Goal: Task Accomplishment & Management: Use online tool/utility

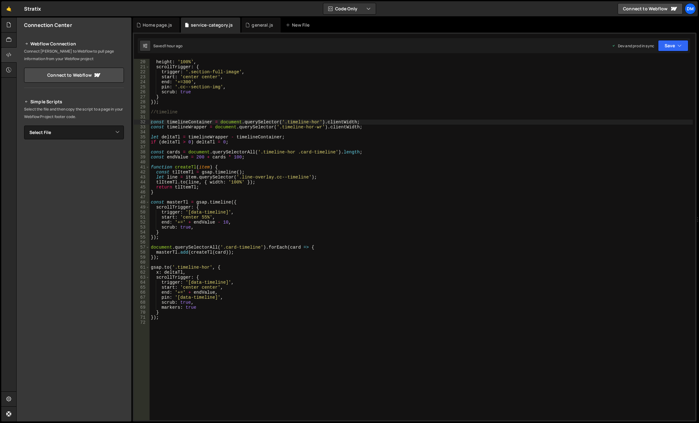
click at [209, 230] on div "width : '100%' , height : '100%' , scrollTrigger : { trigger : '.section-full-i…" at bounding box center [421, 239] width 543 height 371
click at [247, 249] on div "width : '100%' , height : '100%' , scrollTrigger : { trigger : '.section-full-i…" at bounding box center [421, 239] width 543 height 371
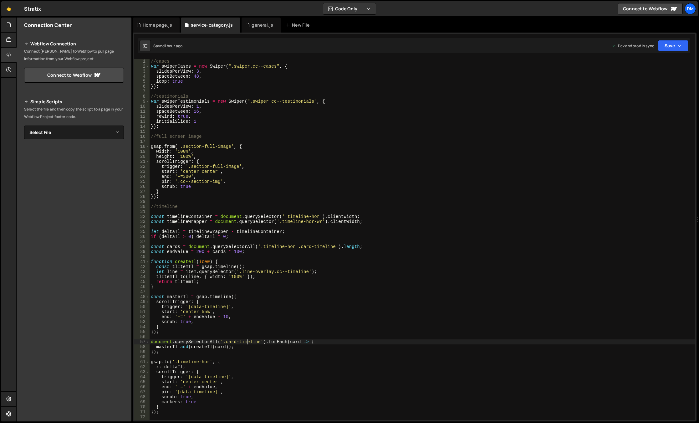
scroll to position [56, 0]
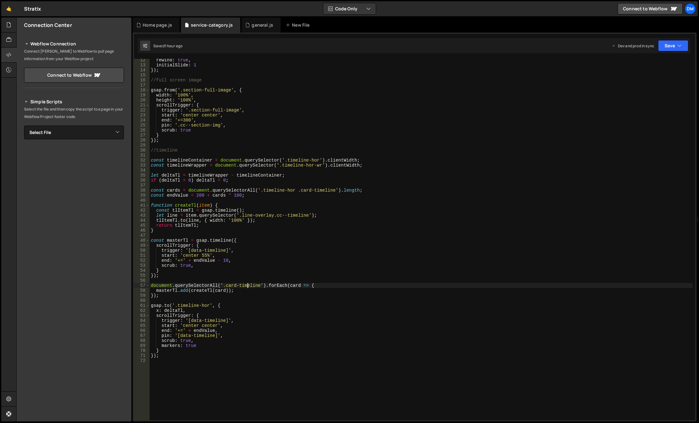
click at [253, 215] on div "rewind : true , initialSlide : 1 }) ; //full screen image gsap . from ( '.secti…" at bounding box center [421, 243] width 543 height 371
click at [227, 193] on div "rewind : true , initialSlide : 1 }) ; //full screen image gsap . from ( '.secti…" at bounding box center [421, 243] width 543 height 371
click at [216, 291] on div "rewind : true , initialSlide : 1 }) ; //full screen image gsap . from ( '.secti…" at bounding box center [421, 243] width 543 height 371
click at [171, 190] on div "rewind : true , initialSlide : 1 }) ; //full screen image gsap . from ( '.secti…" at bounding box center [421, 243] width 543 height 371
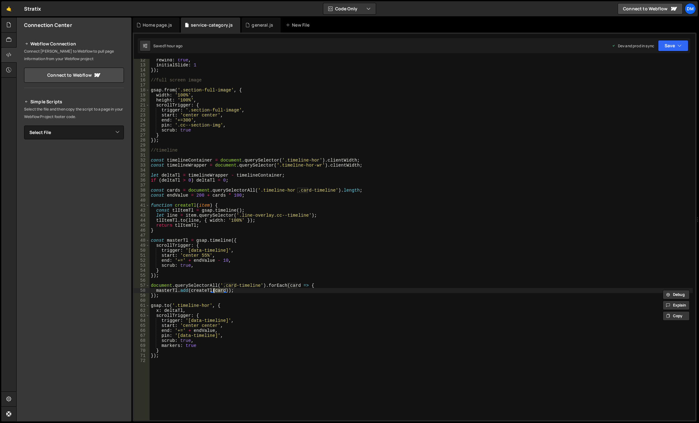
click at [171, 190] on div "rewind : true , initialSlide : 1 }) ; //full screen image gsap . from ( '.secti…" at bounding box center [421, 243] width 543 height 371
click at [202, 205] on div "rewind : true , initialSlide : 1 }) ; //full screen image gsap . from ( '.secti…" at bounding box center [421, 243] width 543 height 371
click at [259, 208] on div "rewind : true , initialSlide : 1 }) ; //full screen image gsap . from ( '.secti…" at bounding box center [421, 243] width 543 height 371
click at [176, 261] on div "rewind : true , initialSlide : 1 }) ; //full screen image gsap . from ( '.secti…" at bounding box center [421, 243] width 543 height 371
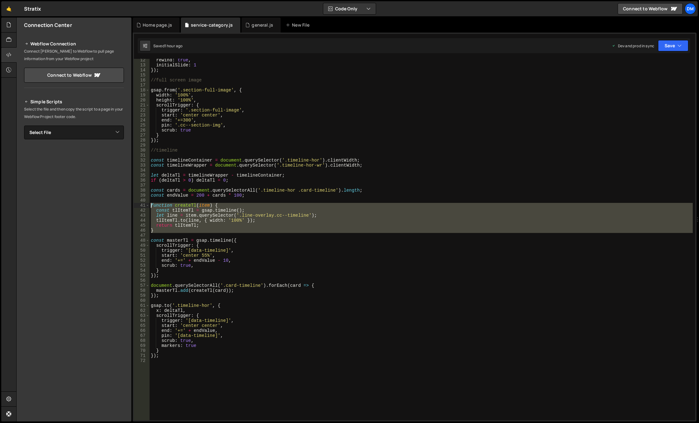
drag, startPoint x: 164, startPoint y: 233, endPoint x: 130, endPoint y: 207, distance: 42.7
click at [130, 207] on div "Files New File Javascript files 0 background.js 0 0 general.js 0 0 Home page.js…" at bounding box center [357, 220] width 682 height 404
type textarea "function createTl(item) { const tlItemTl = gsap.timeline();"
click at [219, 187] on div "rewind : true , initialSlide : 1 }) ; //full screen image gsap . from ( '.secti…" at bounding box center [421, 243] width 543 height 371
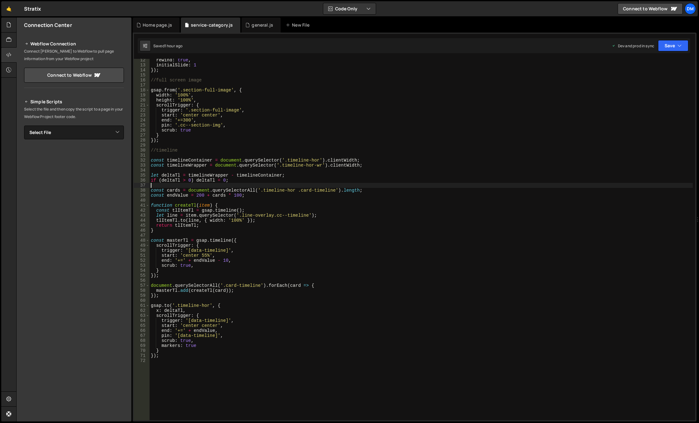
click at [195, 356] on div "rewind : true , initialSlide : 1 }) ; //full screen image gsap . from ( '.secti…" at bounding box center [421, 243] width 543 height 371
type textarea "});"
click at [185, 372] on div "rewind : true , initialSlide : 1 }) ; //full screen image gsap . from ( '.secti…" at bounding box center [421, 243] width 543 height 371
paste textarea "});"
type textarea "});"
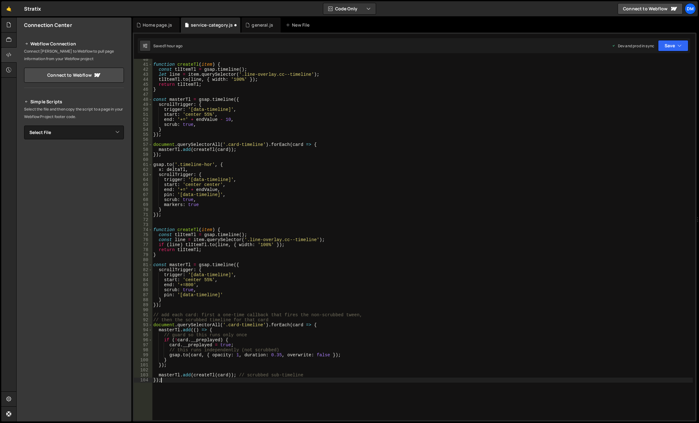
scroll to position [160, 0]
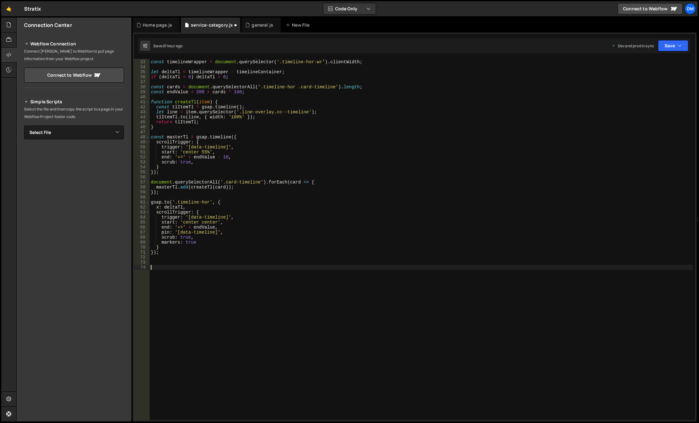
paste textarea "});"
type textarea "});"
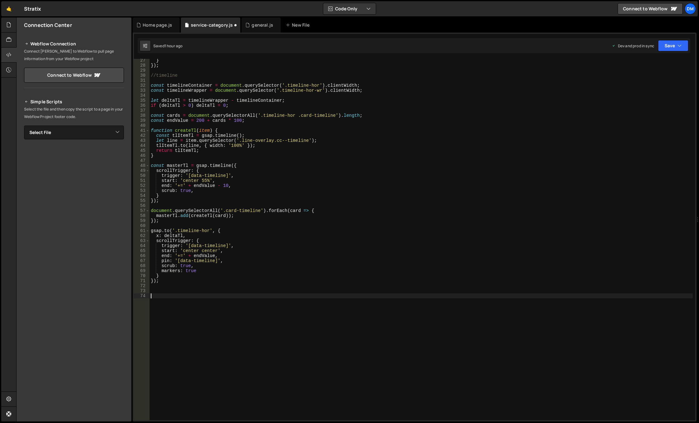
scroll to position [131, 0]
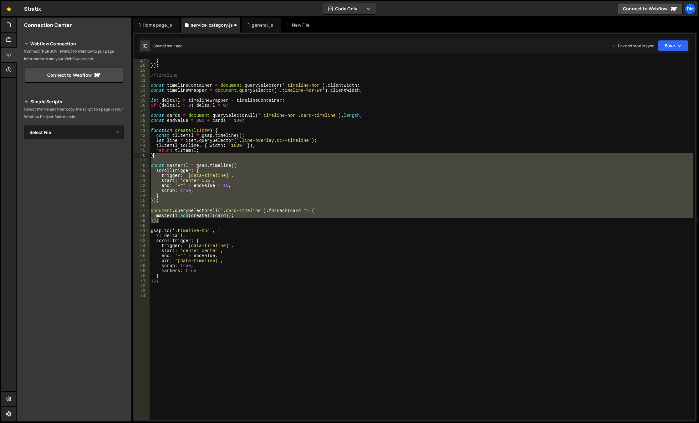
drag, startPoint x: 166, startPoint y: 220, endPoint x: 287, endPoint y: 166, distance: 131.9
click at [287, 166] on div "} }) ; //timeline const timelineContainer = document . querySelector ( '.timeli…" at bounding box center [421, 243] width 543 height 371
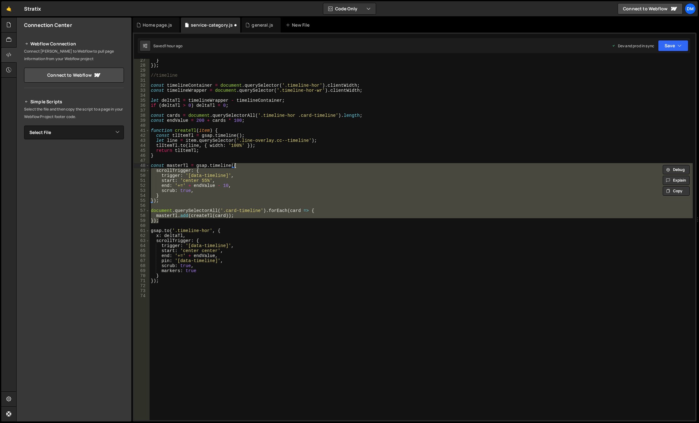
click at [287, 166] on div "} }) ; //timeline const timelineContainer = document . querySelector ( '.timeli…" at bounding box center [421, 239] width 543 height 361
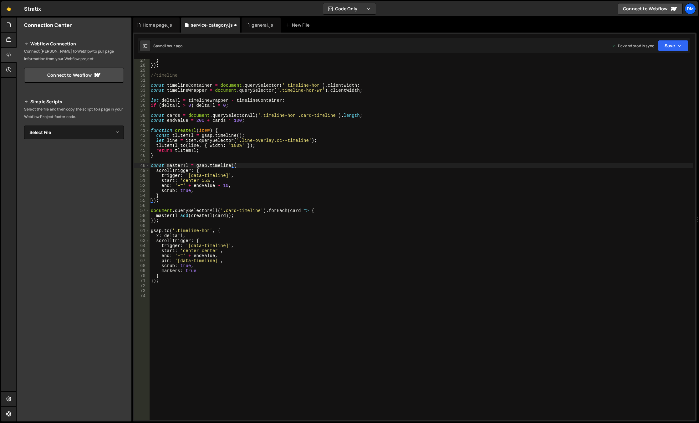
click at [240, 149] on div "} }) ; //timeline const timelineContainer = document . querySelector ( '.timeli…" at bounding box center [421, 243] width 543 height 371
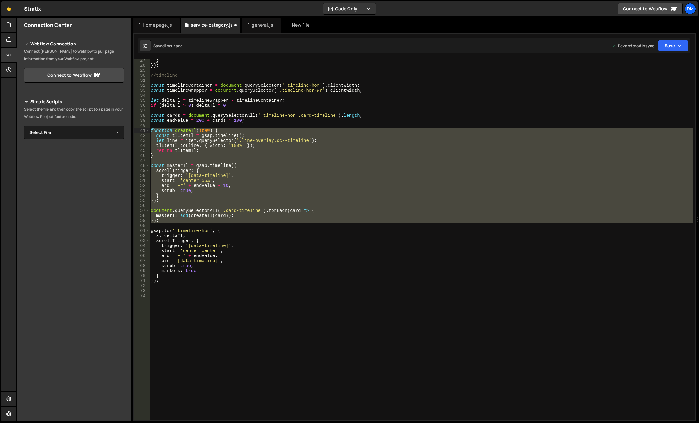
drag, startPoint x: 162, startPoint y: 223, endPoint x: 131, endPoint y: 131, distance: 97.4
click at [131, 131] on div "Files New File Javascript files 0 background.js 0 0 general.js 0 0 Home page.js…" at bounding box center [357, 220] width 682 height 404
paste textarea "}"
type textarea "});"
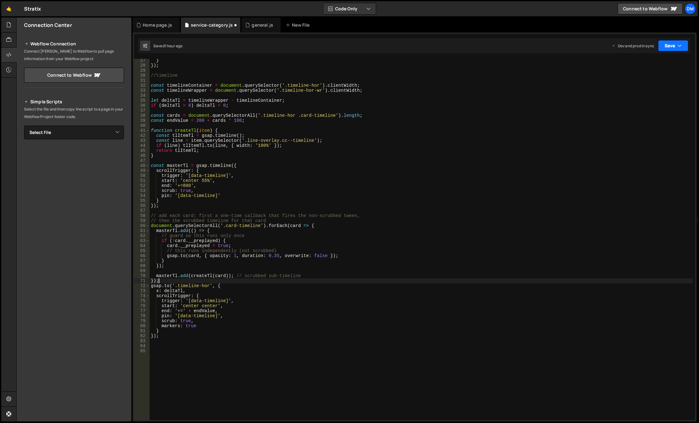
click at [681, 46] on button "Save" at bounding box center [673, 45] width 30 height 11
click at [649, 77] on button "Save to Production S Saved 1 hour ago" at bounding box center [651, 85] width 75 height 20
drag, startPoint x: 670, startPoint y: 50, endPoint x: 662, endPoint y: 53, distance: 8.7
click at [670, 50] on button "Save" at bounding box center [673, 45] width 30 height 11
click at [645, 64] on div "Save to Staging S" at bounding box center [651, 61] width 65 height 6
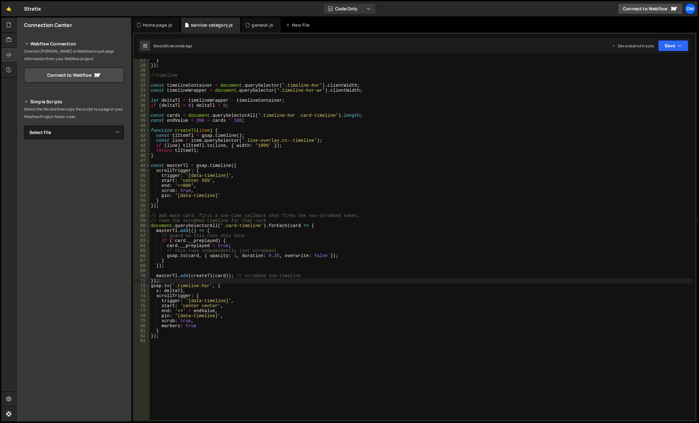
click at [217, 281] on div "} }) ; //timeline const timelineContainer = document . querySelector ( '.timeli…" at bounding box center [421, 243] width 543 height 371
drag, startPoint x: 224, startPoint y: 314, endPoint x: 160, endPoint y: 314, distance: 63.8
click at [160, 314] on div "} }) ; //timeline const timelineContainer = document . querySelector ( '.timeli…" at bounding box center [421, 243] width 543 height 371
drag, startPoint x: 199, startPoint y: 185, endPoint x: 160, endPoint y: 185, distance: 38.8
click at [160, 185] on div "} }) ; //timeline const timelineContainer = document . querySelector ( '.timeli…" at bounding box center [421, 243] width 543 height 371
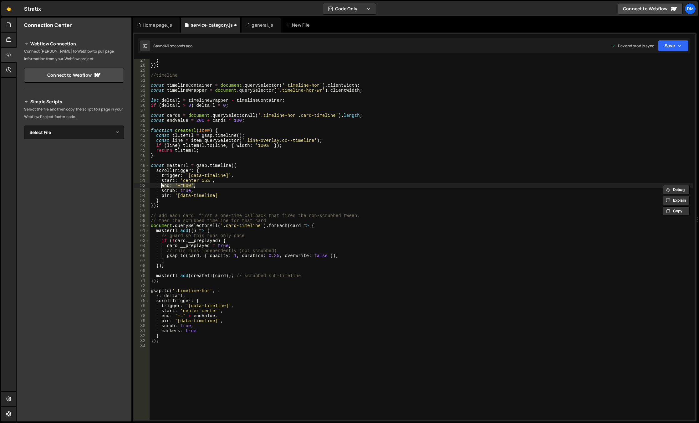
paste textarea "' + endValue"
click at [317, 205] on div "} }) ; //timeline const timelineContainer = document . querySelector ( '.timeli…" at bounding box center [421, 243] width 543 height 371
click at [675, 41] on button "Save" at bounding box center [673, 45] width 30 height 11
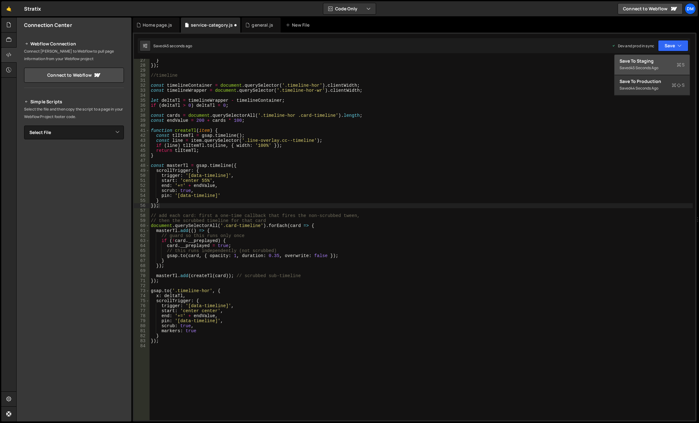
click at [650, 62] on div "Save to Staging S" at bounding box center [651, 61] width 65 height 6
click at [667, 47] on button "Save" at bounding box center [673, 45] width 30 height 11
click at [643, 84] on div "Save to Production S" at bounding box center [651, 81] width 65 height 6
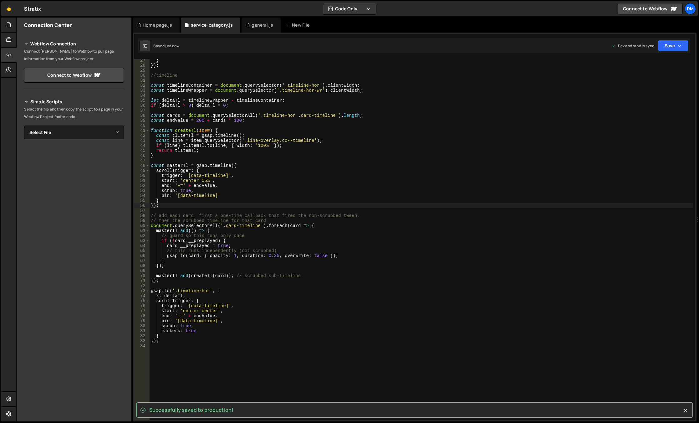
drag, startPoint x: 213, startPoint y: 184, endPoint x: 217, endPoint y: 193, distance: 9.1
click at [213, 184] on div "} }) ; //timeline const timelineContainer = document . querySelector ( '.timeli…" at bounding box center [421, 243] width 543 height 371
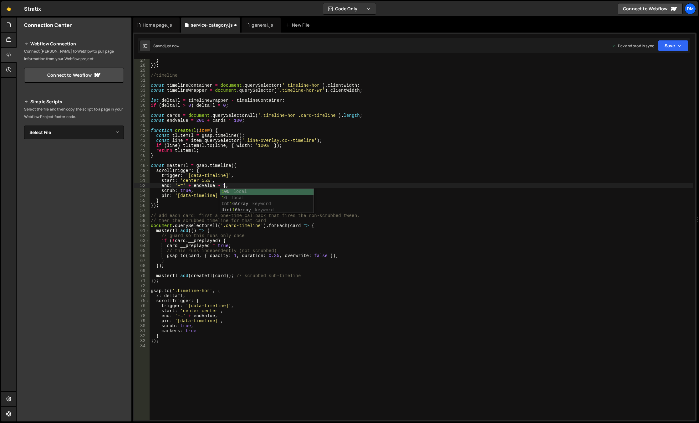
scroll to position [0, 5]
type textarea "end: '+=' + endValue - 10,"
click at [672, 48] on button "Save" at bounding box center [673, 45] width 30 height 11
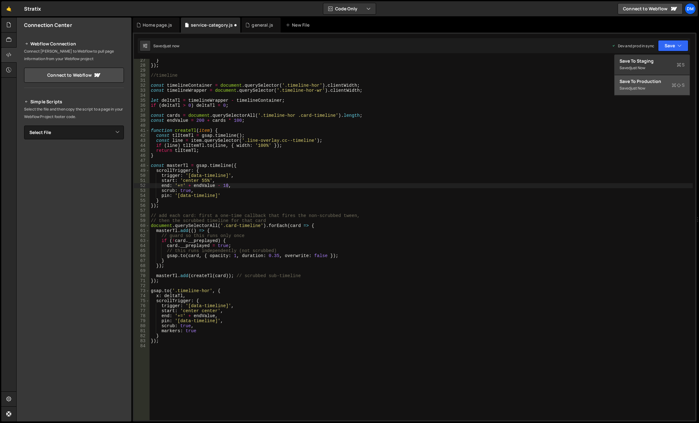
click at [647, 82] on div "Save to Production S" at bounding box center [651, 81] width 65 height 6
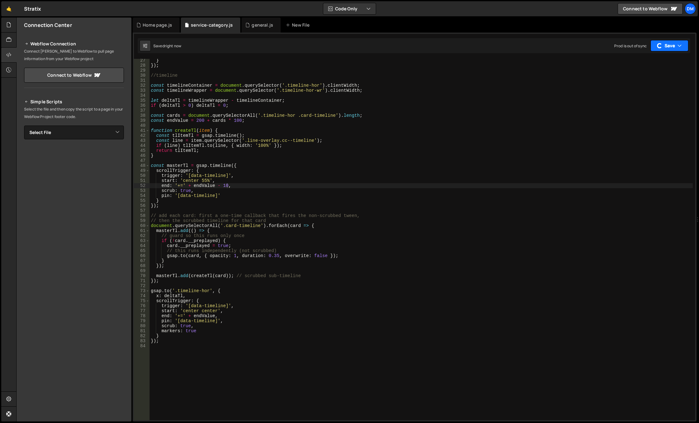
click at [664, 50] on button "Save" at bounding box center [669, 45] width 38 height 11
click at [639, 63] on div "Save to Staging S" at bounding box center [651, 61] width 65 height 6
click at [303, 208] on div "} }) ; //timeline const timelineContainer = document . querySelector ( '.timeli…" at bounding box center [421, 243] width 543 height 371
click at [329, 194] on div "} }) ; //timeline const timelineContainer = document . querySelector ( '.timeli…" at bounding box center [421, 243] width 543 height 371
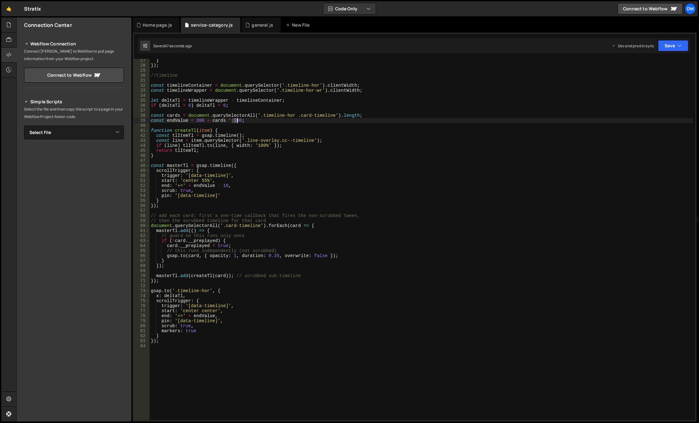
drag, startPoint x: 232, startPoint y: 119, endPoint x: 237, endPoint y: 120, distance: 5.7
click at [237, 120] on div "} }) ; //timeline const timelineContainer = document . querySelector ( '.timeli…" at bounding box center [421, 243] width 543 height 371
type textarea "const endValue = 200 + cards * 100;"
click at [197, 119] on div "} }) ; //timeline const timelineContainer = document . querySelector ( '.timeli…" at bounding box center [421, 243] width 543 height 371
click at [194, 122] on div "} }) ; //timeline const timelineContainer = document . querySelector ( '.timeli…" at bounding box center [421, 243] width 543 height 371
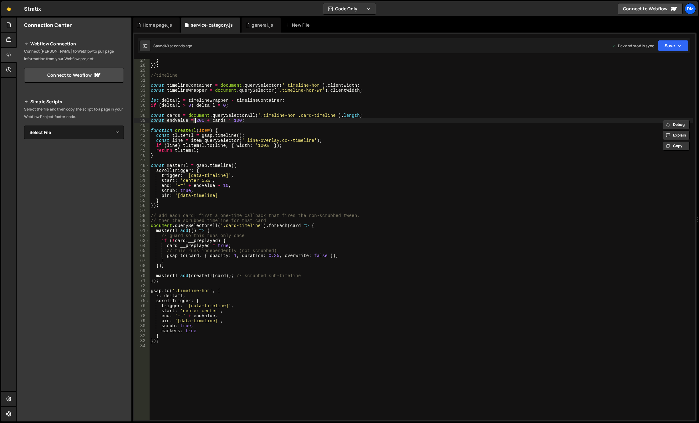
click at [195, 123] on div "} }) ; //timeline const timelineContainer = document . querySelector ( '.timeli…" at bounding box center [421, 243] width 543 height 371
click at [196, 121] on div "} }) ; //timeline const timelineContainer = document . querySelector ( '.timeli…" at bounding box center [421, 243] width 543 height 371
type textarea "const endValue = 100 + cards * 100;"
click at [264, 109] on div "} }) ; //timeline const timelineContainer = document . querySelector ( '.timeli…" at bounding box center [421, 243] width 543 height 371
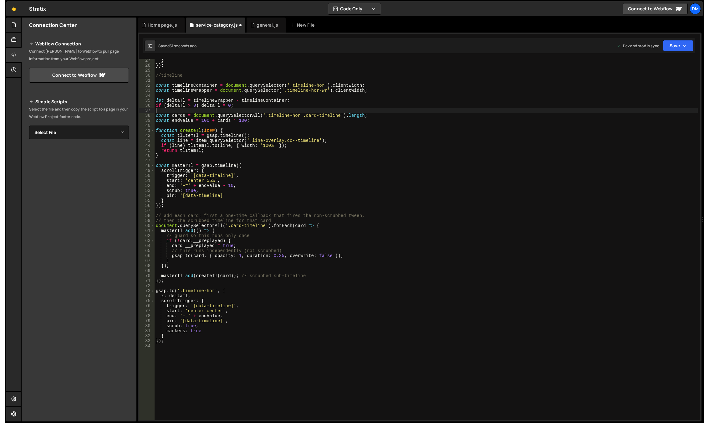
scroll to position [0, 0]
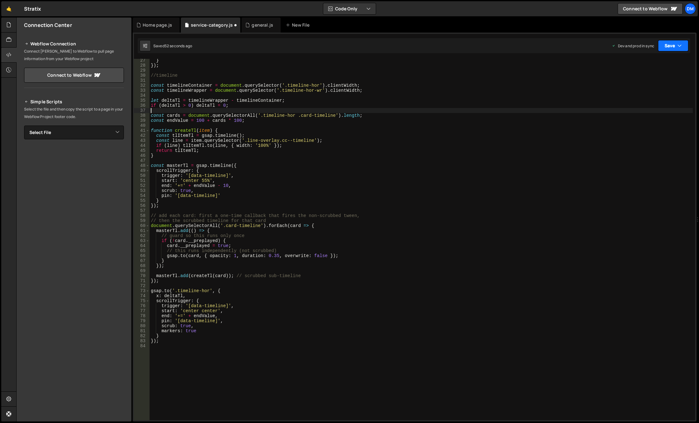
click at [668, 43] on button "Save" at bounding box center [673, 45] width 30 height 11
click at [660, 66] on div "Saved 52 seconds ago" at bounding box center [651, 68] width 65 height 8
drag, startPoint x: 669, startPoint y: 49, endPoint x: 667, endPoint y: 62, distance: 12.8
click at [669, 49] on button "Save" at bounding box center [673, 45] width 30 height 11
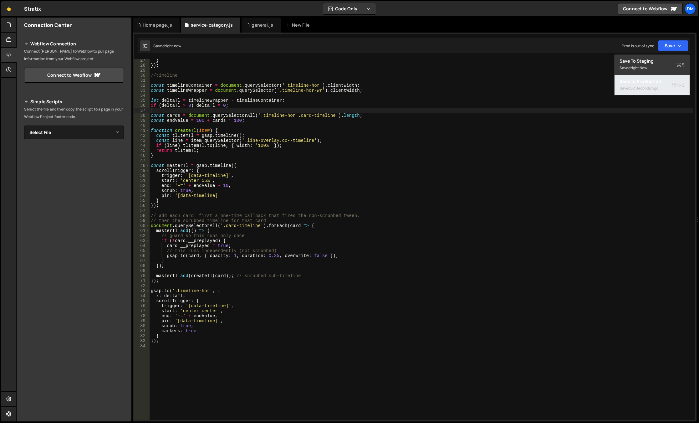
drag, startPoint x: 649, startPoint y: 83, endPoint x: 630, endPoint y: 97, distance: 23.7
click at [649, 83] on div "Save to Production S" at bounding box center [651, 81] width 65 height 6
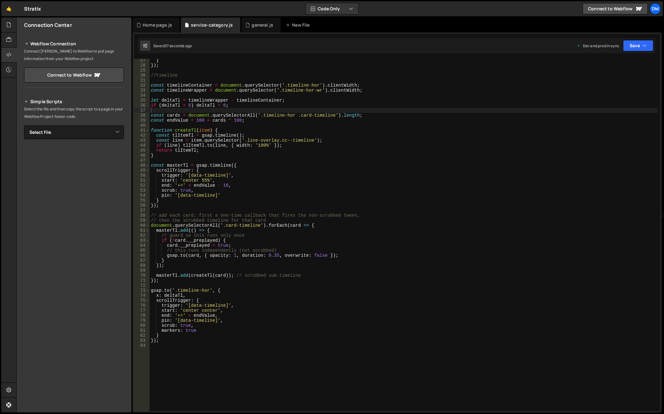
click at [298, 271] on div "} }) ; //timeline const timelineContainer = document . querySelector ( '.timeli…" at bounding box center [404, 239] width 508 height 363
click at [197, 85] on div "} }) ; //timeline const timelineContainer = document . querySelector ( '.timeli…" at bounding box center [404, 239] width 508 height 363
drag, startPoint x: 172, startPoint y: 291, endPoint x: 210, endPoint y: 291, distance: 38.2
click at [210, 291] on div "} }) ; //timeline const timelineContainer = document . querySelector ( '.timeli…" at bounding box center [404, 239] width 508 height 363
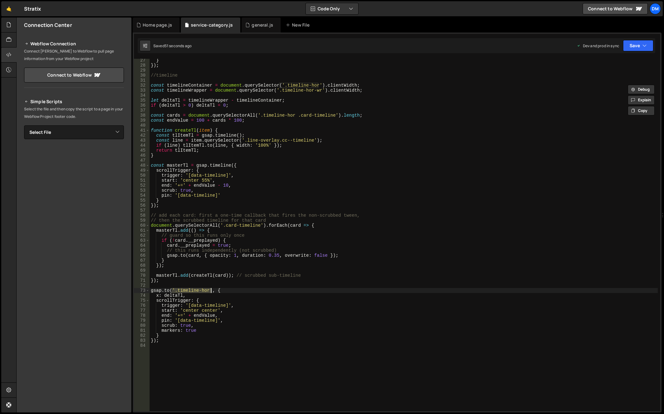
paste textarea "timelineContainer"
click at [273, 261] on div "} }) ; //timeline const timelineContainer = document . querySelector ( '.timeli…" at bounding box center [404, 239] width 508 height 363
type textarea "}"
drag, startPoint x: 628, startPoint y: 45, endPoint x: 621, endPoint y: 60, distance: 16.2
click at [628, 45] on button "Save" at bounding box center [638, 45] width 30 height 11
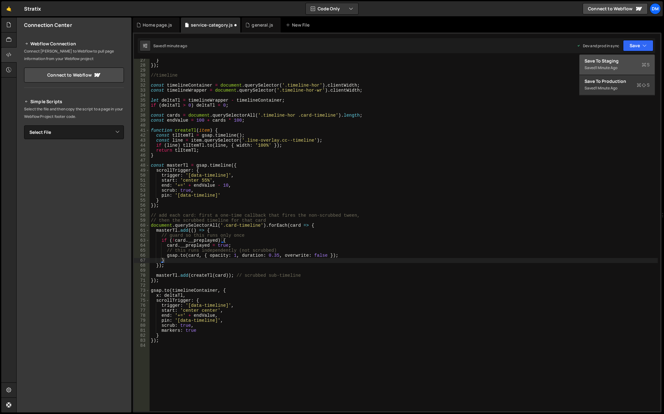
click at [611, 69] on div "1 minute ago" at bounding box center [606, 67] width 22 height 5
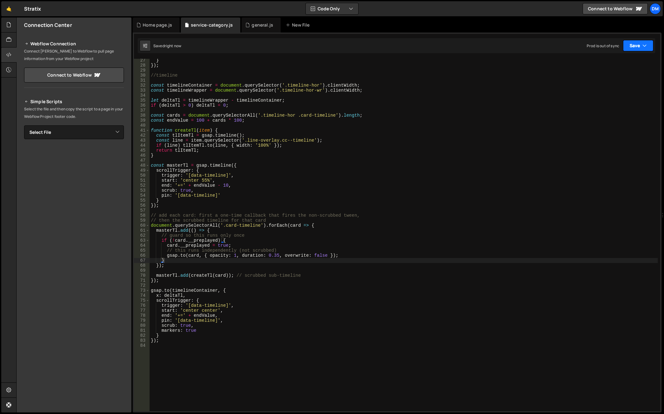
click at [630, 45] on button "Save" at bounding box center [638, 45] width 30 height 11
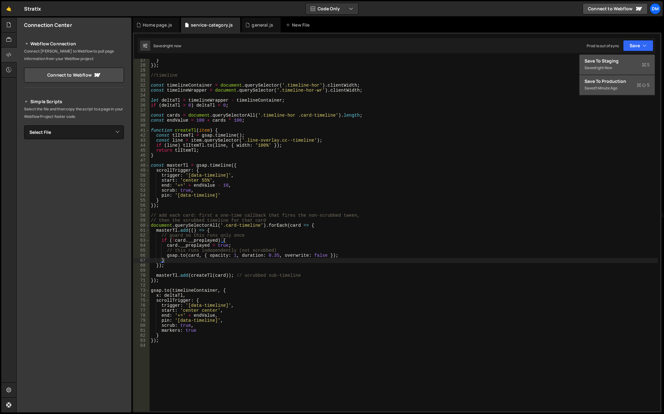
click at [608, 88] on div "1 minute ago" at bounding box center [606, 87] width 22 height 5
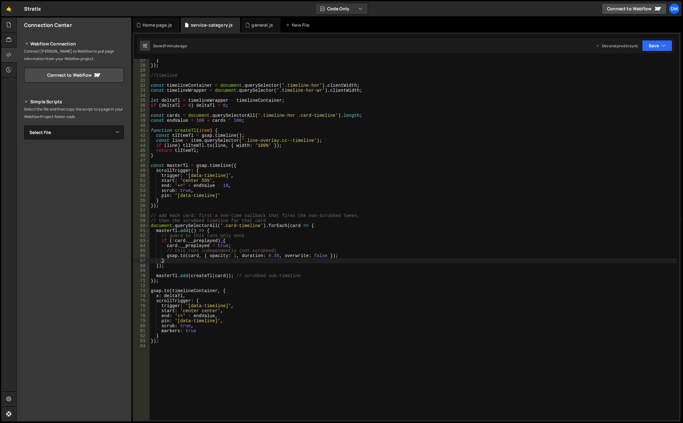
click at [287, 261] on div "} }) ; //timeline const timelineContainer = document . querySelector ( '.timeli…" at bounding box center [413, 243] width 527 height 371
click at [288, 261] on div "} }) ; //timeline const timelineContainer = document . querySelector ( '.timeli…" at bounding box center [413, 243] width 527 height 371
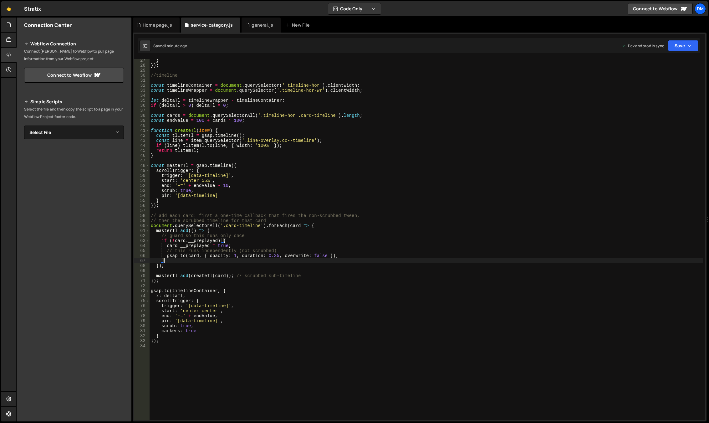
click at [274, 288] on div "} }) ; //timeline const timelineContainer = document . querySelector ( '.timeli…" at bounding box center [426, 243] width 553 height 371
click at [303, 273] on div "} }) ; //timeline const timelineContainer = document . querySelector ( '.timeli…" at bounding box center [426, 243] width 553 height 371
drag, startPoint x: 303, startPoint y: 275, endPoint x: 144, endPoint y: 274, distance: 158.9
click at [144, 274] on div "27 28 29 30 31 32 33 34 35 36 37 38 39 40 41 42 43 44 45 46 47 48 49 50 51 52 5…" at bounding box center [419, 239] width 571 height 361
type textarea "masterTl.add(createTl(card)); // scrubbed sub-timeline"
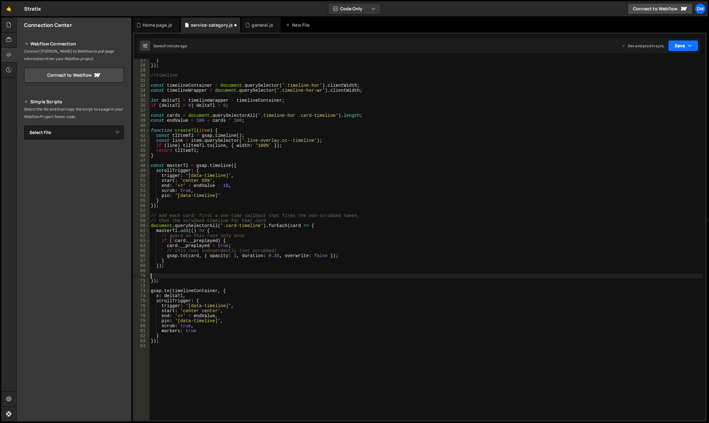
click at [678, 45] on button "Save" at bounding box center [683, 45] width 30 height 11
click at [660, 68] on div "1 minute ago" at bounding box center [651, 67] width 22 height 5
click at [675, 52] on div "Saved 1 minute ago Dev and prod in sync Upgrade to Edit Save Save to Staging S …" at bounding box center [419, 45] width 562 height 15
click at [677, 49] on button "Save" at bounding box center [683, 45] width 30 height 11
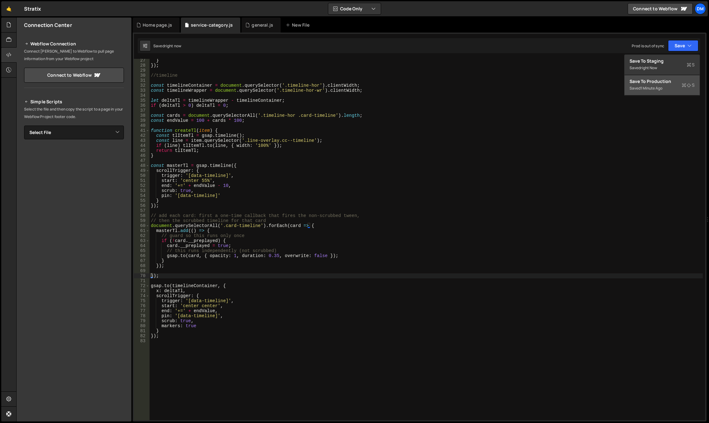
click at [657, 91] on div "Saved 1 minute ago" at bounding box center [661, 88] width 65 height 8
click at [332, 253] on div "} }) ; //timeline const timelineContainer = document . querySelector ( '.timeli…" at bounding box center [426, 243] width 553 height 371
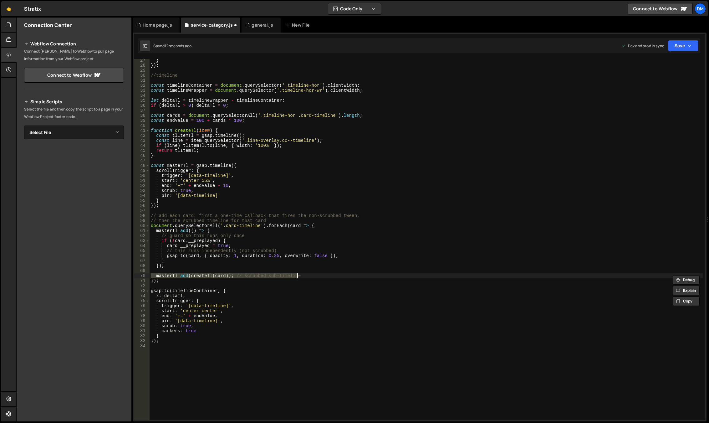
click at [319, 262] on div "} }) ; //timeline const timelineContainer = document . querySelector ( '.timeli…" at bounding box center [426, 243] width 553 height 371
click at [218, 247] on div "} }) ; //timeline const timelineContainer = document . querySelector ( '.timeli…" at bounding box center [426, 243] width 553 height 371
click at [206, 229] on div "} }) ; //timeline const timelineContainer = document . querySelector ( '.timeli…" at bounding box center [426, 243] width 553 height 371
click at [346, 248] on div "} }) ; //timeline const timelineContainer = document . querySelector ( '.timeli…" at bounding box center [426, 243] width 553 height 371
click at [261, 104] on div "} }) ; //timeline const timelineContainer = document . querySelector ( '.timeli…" at bounding box center [426, 243] width 553 height 371
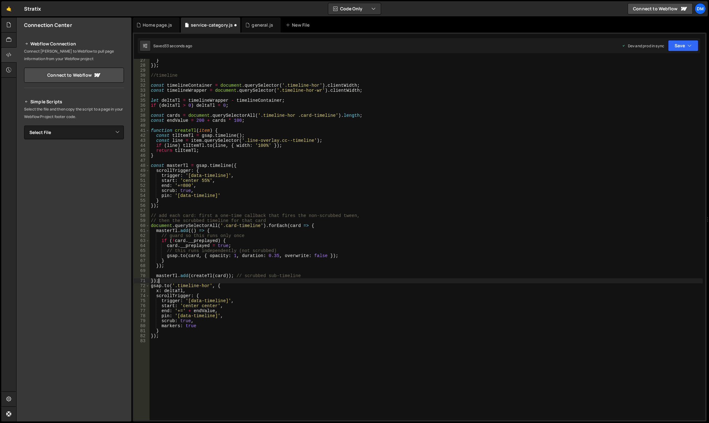
type textarea "});"
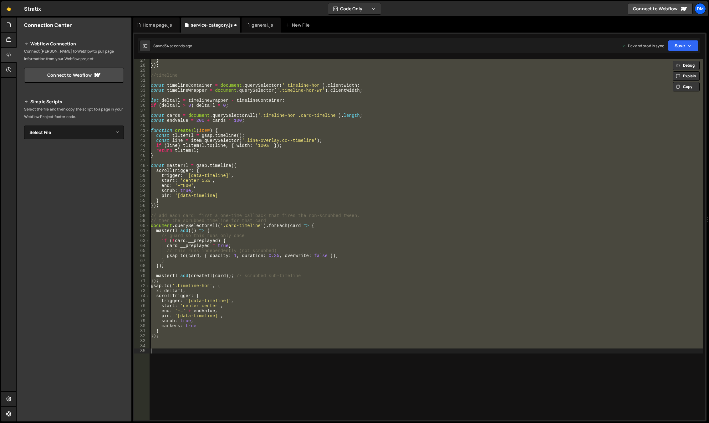
type textarea "});"
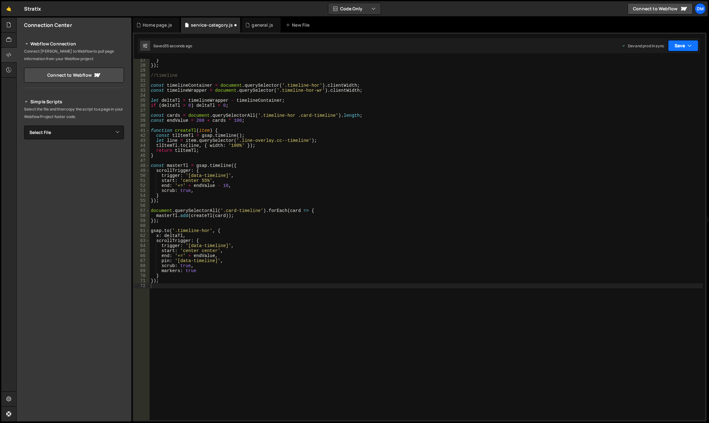
click at [681, 47] on button "Save" at bounding box center [683, 45] width 30 height 11
click at [658, 93] on button "Save to Production S Saved 34 seconds ago" at bounding box center [661, 85] width 75 height 20
click at [679, 46] on button "Save" at bounding box center [679, 45] width 38 height 11
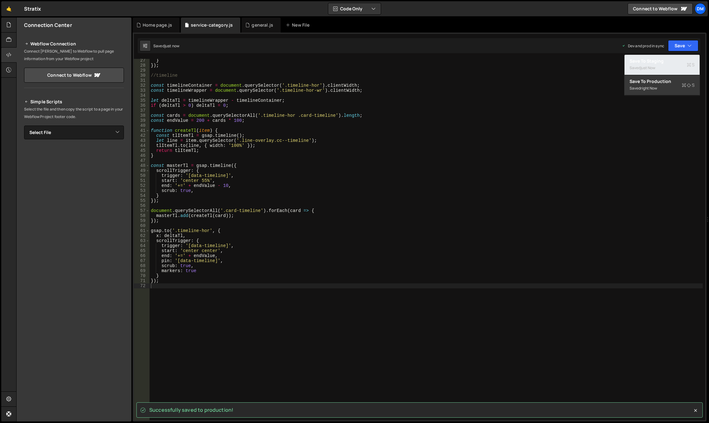
click at [660, 68] on div "Saved just now" at bounding box center [661, 68] width 65 height 8
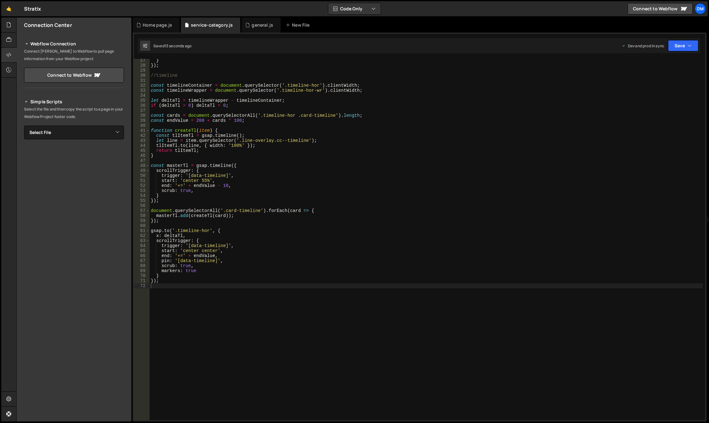
type textarea "scrub: true,"
click at [294, 265] on div "} }) ; //timeline const timelineContainer = document . querySelector ( '.timeli…" at bounding box center [426, 243] width 553 height 371
click at [307, 284] on div "} }) ; //timeline const timelineContainer = document . querySelector ( '.timeli…" at bounding box center [426, 243] width 553 height 371
click at [379, 245] on div "} }) ; //timeline const timelineContainer = document . querySelector ( '.timeli…" at bounding box center [426, 243] width 553 height 371
type textarea "trigger: '[data-timeline]',"
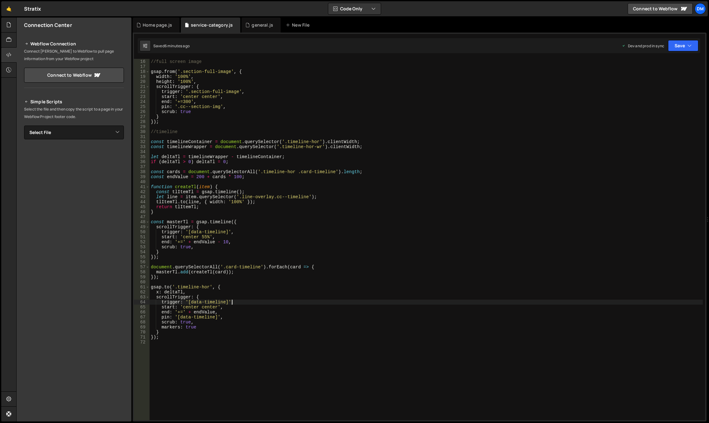
scroll to position [37, 0]
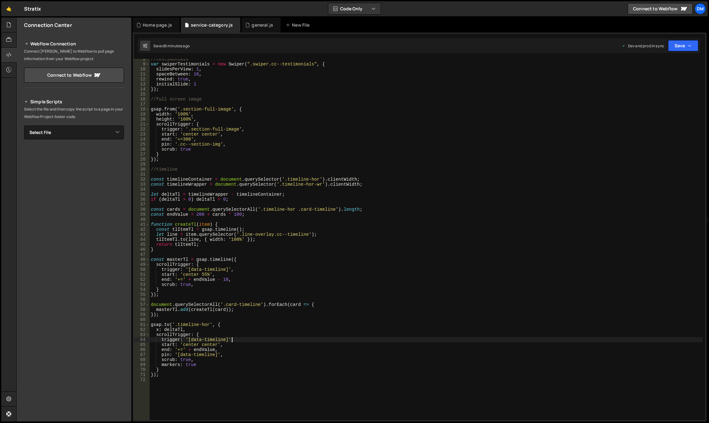
click at [339, 253] on div "//testimonials var swiperTestimonials = new Swiper ( ".swiper.cc--testimonials"…" at bounding box center [426, 242] width 553 height 371
click at [249, 221] on div "//testimonials var swiperTestimonials = new Swiper ( ".swiper.cc--testimonials"…" at bounding box center [426, 242] width 553 height 371
click at [230, 236] on div "//testimonials var swiperTestimonials = new Swiper ( ".swiper.cc--testimonials"…" at bounding box center [426, 242] width 553 height 371
drag, startPoint x: 263, startPoint y: 240, endPoint x: 156, endPoint y: 241, distance: 107.0
click at [156, 241] on div "//testimonials var swiperTestimonials = new Swiper ( ".swiper.cc--testimonials"…" at bounding box center [426, 242] width 553 height 371
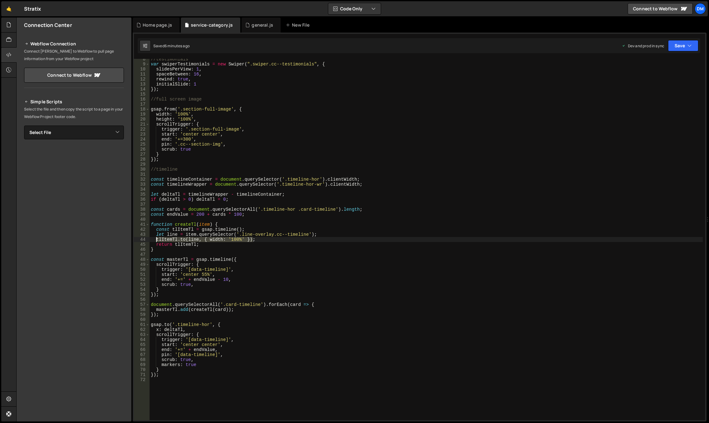
type textarea "tlItemTl.to(line, { width: '100%' });"
click at [261, 241] on div "//testimonials var swiperTestimonials = new Swiper ( ".swiper.cc--testimonials"…" at bounding box center [426, 239] width 553 height 361
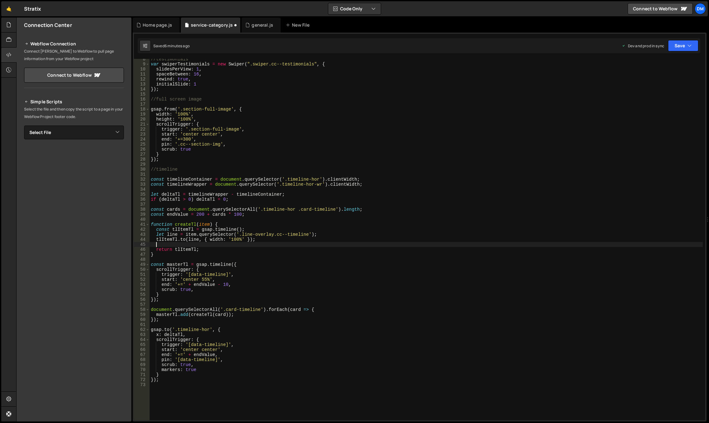
paste textarea "tlItemTl.to(line, { width: '100%' });"
type textarea "tlItemTl.to(line, { width: '100%' });"
click at [318, 232] on div "//testimonials var swiperTestimonials = new Swiper ( ".swiper.cc--testimonials"…" at bounding box center [426, 242] width 553 height 371
type textarea "let line = item.querySelector('.line-overlay.cc--timeline');"
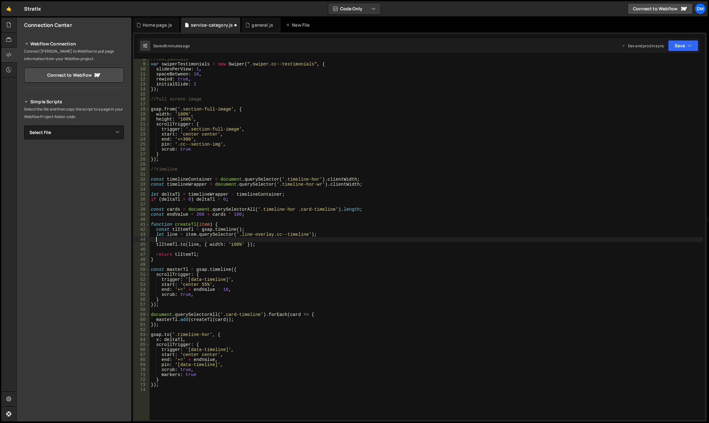
paste textarea "tlItemTl.to(line, { width: '100%' });"
drag, startPoint x: 248, startPoint y: 244, endPoint x: 241, endPoint y: 291, distance: 46.8
click at [248, 244] on div "//testimonials var swiperTestimonials = new Swiper ( ".swiper.cc--testimonials"…" at bounding box center [426, 242] width 553 height 371
click at [218, 252] on div "//testimonials var swiperTestimonials = new Swiper ( ".swiper.cc--testimonials"…" at bounding box center [426, 242] width 553 height 371
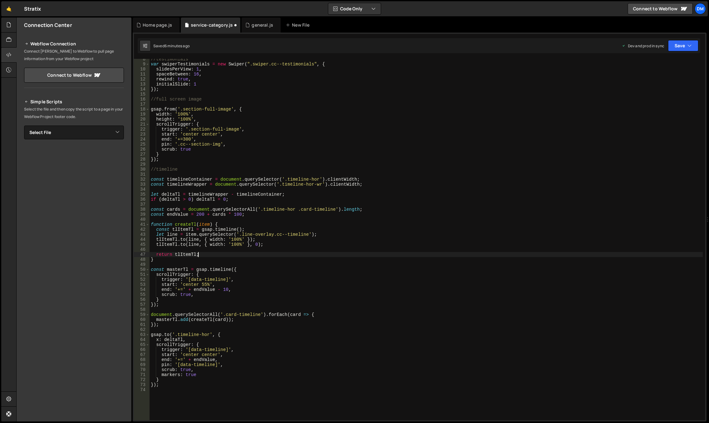
scroll to position [0, 3]
click at [192, 239] on div "//testimonials var swiperTestimonials = new Swiper ( ".swiper.cc--testimonials"…" at bounding box center [426, 242] width 553 height 371
drag, startPoint x: 246, startPoint y: 212, endPoint x: 238, endPoint y: 231, distance: 20.5
click at [246, 212] on div "//testimonials var swiperTestimonials = new Swiper ( ".swiper.cc--testimonials"…" at bounding box center [426, 242] width 553 height 371
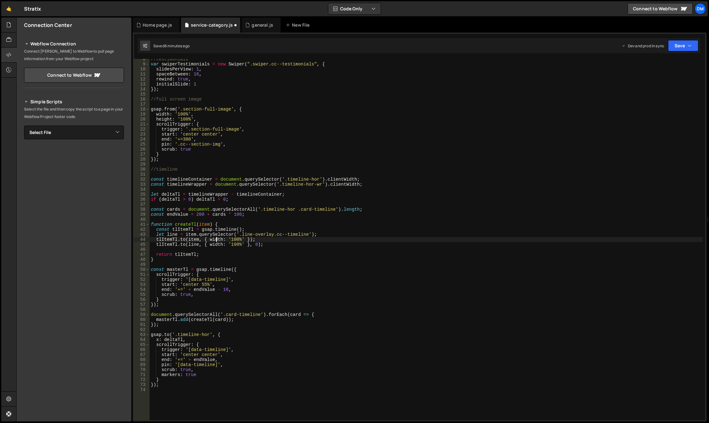
click at [216, 238] on div "//testimonials var swiperTestimonials = new Swiper ( ".swiper.cc--testimonials"…" at bounding box center [426, 242] width 553 height 371
drag, startPoint x: 231, startPoint y: 238, endPoint x: 247, endPoint y: 239, distance: 15.7
click at [247, 239] on div "//testimonials var swiperTestimonials = new Swiper ( ".swiper.cc--testimonials"…" at bounding box center [426, 242] width 553 height 371
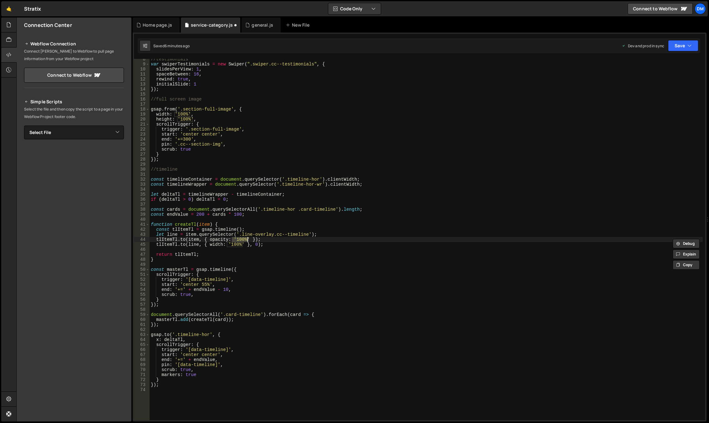
scroll to position [0, 6]
click at [284, 231] on div "//testimonials var swiperTestimonials = new Swiper ( ".swiper.cc--testimonials"…" at bounding box center [426, 242] width 553 height 371
click at [241, 238] on div "//testimonials var swiperTestimonials = new Swiper ( ".swiper.cc--testimonials"…" at bounding box center [426, 242] width 553 height 371
drag, startPoint x: 235, startPoint y: 238, endPoint x: 238, endPoint y: 263, distance: 24.9
click at [235, 238] on div "//testimonials var swiperTestimonials = new Swiper ( ".swiper.cc--testimonials"…" at bounding box center [426, 242] width 553 height 371
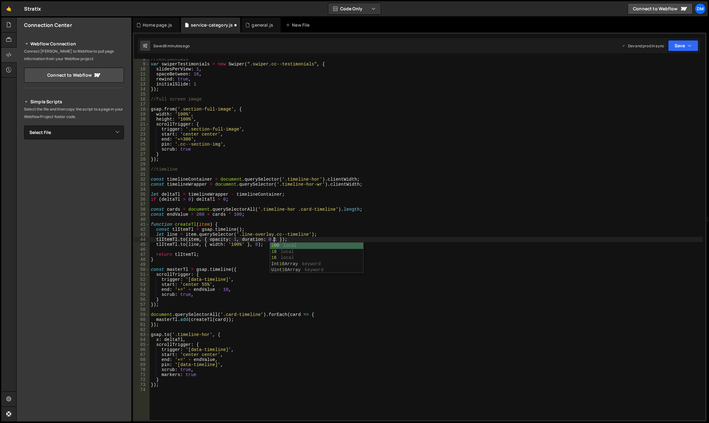
scroll to position [0, 8]
drag, startPoint x: 410, startPoint y: 209, endPoint x: 415, endPoint y: 206, distance: 5.9
click at [410, 209] on div "//testimonials var swiperTestimonials = new Swiper ( ".swiper.cc--testimonials"…" at bounding box center [426, 242] width 553 height 371
drag, startPoint x: 688, startPoint y: 46, endPoint x: 677, endPoint y: 58, distance: 16.4
click at [688, 46] on icon "button" at bounding box center [689, 46] width 4 height 6
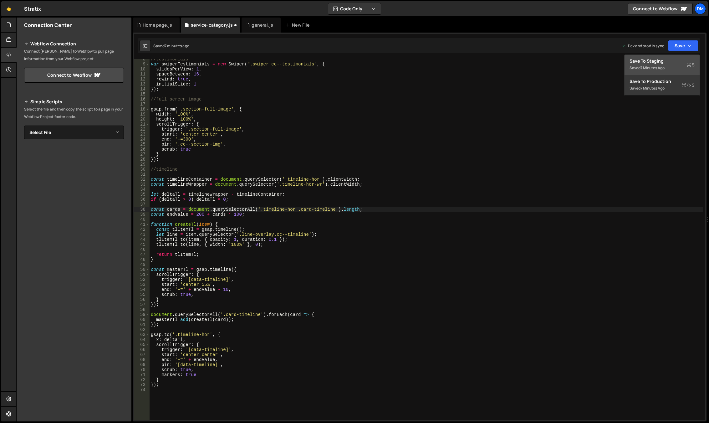
click at [674, 59] on div "Save to Staging S" at bounding box center [661, 61] width 65 height 6
click at [686, 46] on button "Save" at bounding box center [683, 45] width 30 height 11
click at [650, 78] on button "Save to Production S Saved 7 minutes ago" at bounding box center [661, 85] width 75 height 20
click at [196, 214] on div "//testimonials var swiperTestimonials = new Swiper ( ".swiper.cc--testimonials"…" at bounding box center [426, 242] width 553 height 371
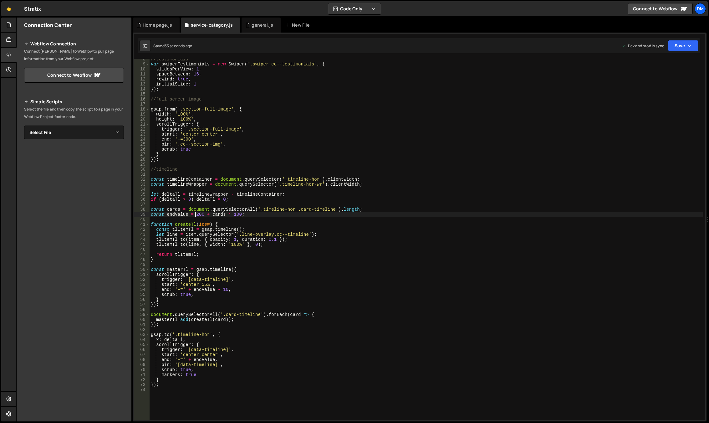
click at [196, 214] on div "//testimonials var swiperTestimonials = new Swiper ( ".swiper.cc--testimonials"…" at bounding box center [426, 242] width 553 height 371
type textarea "const endValue = 100 + cards * 100;"
drag, startPoint x: 395, startPoint y: 191, endPoint x: 491, endPoint y: 132, distance: 112.5
click at [396, 191] on div "//testimonials var swiperTestimonials = new Swiper ( ".swiper.cc--testimonials"…" at bounding box center [426, 242] width 553 height 371
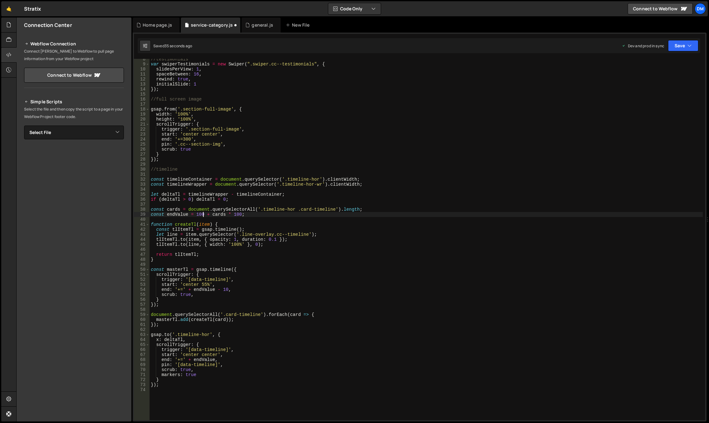
scroll to position [0, 0]
click at [680, 44] on button "Save" at bounding box center [683, 45] width 30 height 11
click at [664, 66] on div "36 seconds ago" at bounding box center [654, 67] width 28 height 5
drag, startPoint x: 682, startPoint y: 45, endPoint x: 669, endPoint y: 58, distance: 17.5
click at [682, 45] on button "Save" at bounding box center [683, 45] width 30 height 11
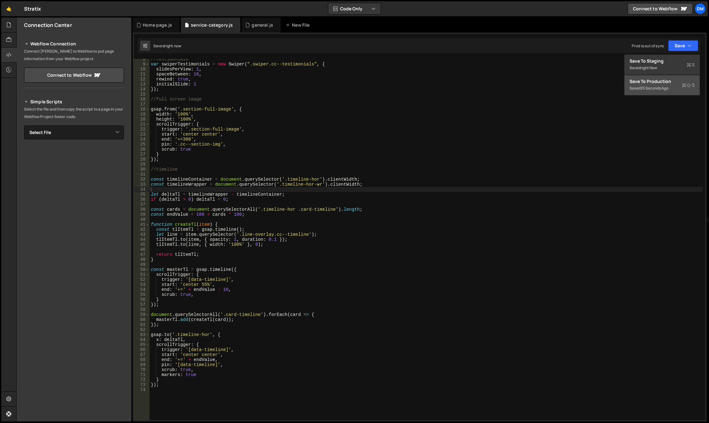
click at [656, 82] on div "Save to Production S" at bounding box center [661, 81] width 65 height 6
click at [241, 232] on div "//testimonials var swiperTestimonials = new Swiper ( ".swiper.cc--testimonials"…" at bounding box center [426, 242] width 553 height 371
click at [292, 244] on div "//testimonials var swiperTestimonials = new Swiper ( ".swiper.cc--testimonials"…" at bounding box center [426, 242] width 553 height 371
click at [288, 244] on div "//testimonials var swiperTestimonials = new Swiper ( ".swiper.cc--testimonials"…" at bounding box center [426, 242] width 553 height 371
click at [329, 235] on div "//testimonials var swiperTestimonials = new Swiper ( ".swiper.cc--testimonials"…" at bounding box center [426, 242] width 553 height 371
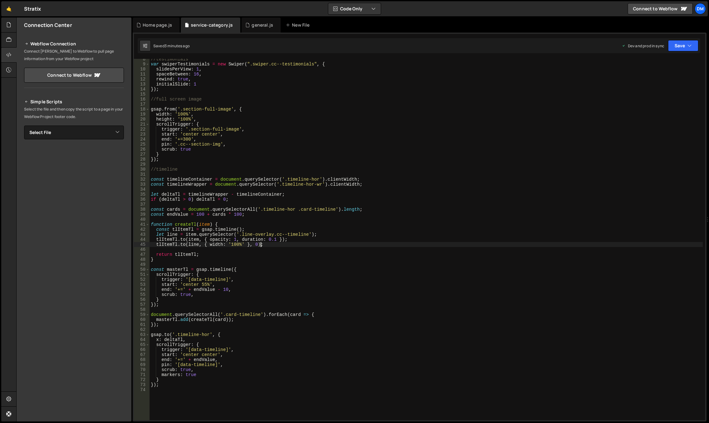
type textarea "let line = item.querySelector('.line-overlay.cc--timeline');"
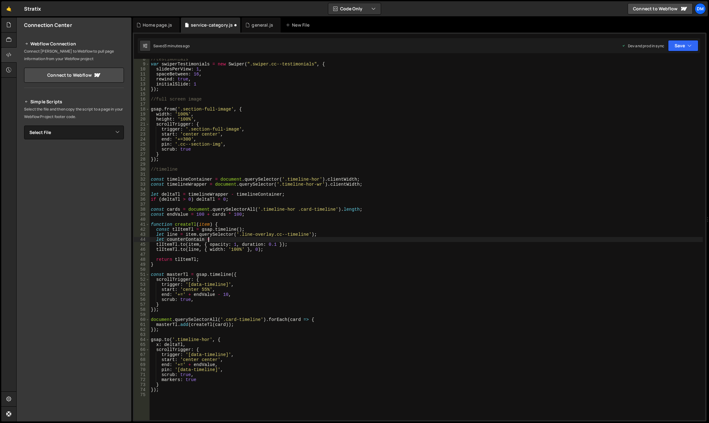
scroll to position [0, 4]
click at [273, 247] on div "//testimonials var swiperTestimonials = new Swiper ( ".swiper.cc--testimonials"…" at bounding box center [426, 242] width 553 height 371
click at [290, 243] on div "//testimonials var swiperTestimonials = new Swiper ( ".swiper.cc--testimonials"…" at bounding box center [426, 242] width 553 height 371
type textarea "tlItemTl.to(item, { opacity: 1, duration: 0.1 });"
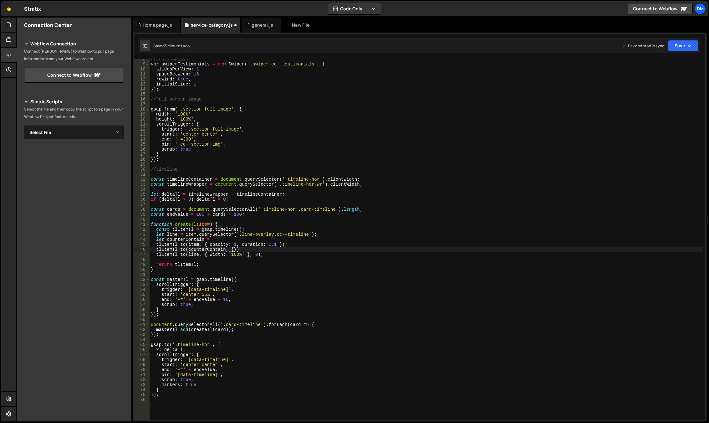
scroll to position [0, 6]
paste textarea "--_colors---text'"
click at [279, 216] on div "//testimonials var swiperTestimonials = new Swiper ( ".swiper.cc--testimonials"…" at bounding box center [426, 242] width 553 height 371
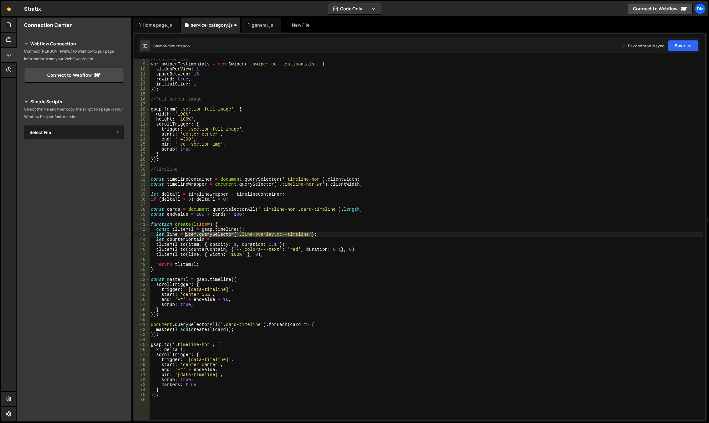
drag, startPoint x: 315, startPoint y: 233, endPoint x: 185, endPoint y: 234, distance: 130.1
click at [185, 234] on div "//testimonials var swiperTestimonials = new Swiper ( ".swiper.cc--testimonials"…" at bounding box center [426, 242] width 553 height 371
click at [221, 238] on div "//testimonials var swiperTestimonials = new Swiper ( ".swiper.cc--testimonials"…" at bounding box center [426, 242] width 553 height 371
paste textarea "item.querySelector('.line-overlay.cc--timeline');"
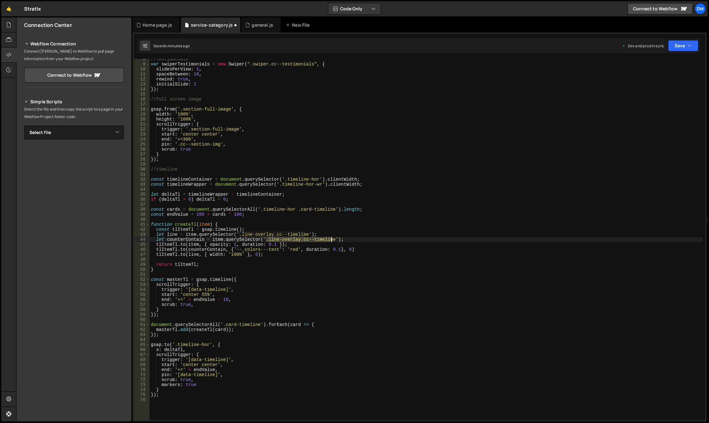
drag, startPoint x: 265, startPoint y: 238, endPoint x: 332, endPoint y: 241, distance: 67.0
click at [332, 241] on div "//testimonials var swiperTestimonials = new Swiper ( ".swiper.cc--testimonials"…" at bounding box center [426, 242] width 553 height 371
type textarea "let counterContain = item.querySelector('.counter-container');"
click at [332, 241] on div "//testimonials var swiperTestimonials = new Swiper ( ".swiper.cc--testimonials"…" at bounding box center [426, 242] width 553 height 371
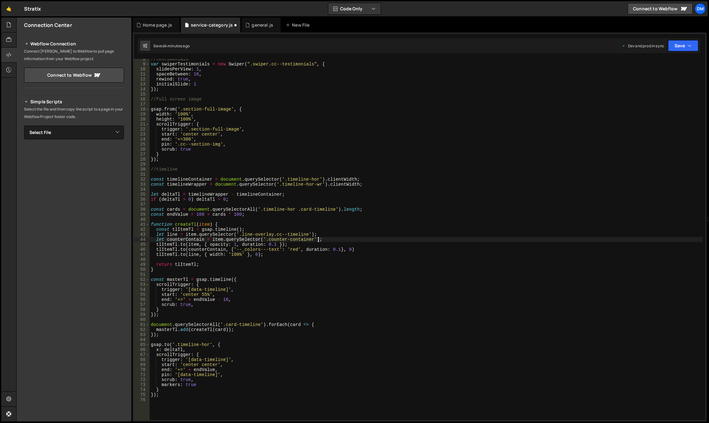
click at [429, 220] on div "//testimonials var swiperTestimonials = new Swiper ( ".swiper.cc--testimonials"…" at bounding box center [426, 242] width 553 height 371
click at [677, 46] on button "Save" at bounding box center [683, 45] width 30 height 11
drag, startPoint x: 652, startPoint y: 90, endPoint x: 664, endPoint y: 70, distance: 23.3
click at [652, 90] on div "4 minutes ago" at bounding box center [652, 87] width 24 height 5
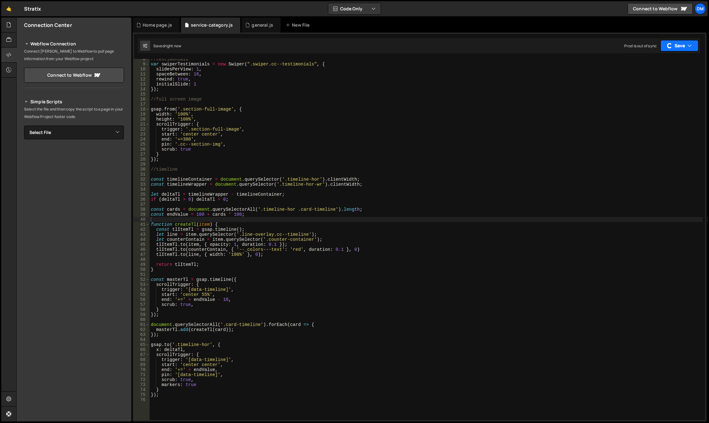
click at [672, 50] on button "Save" at bounding box center [679, 45] width 38 height 11
click at [652, 66] on div "right now" at bounding box center [648, 67] width 17 height 5
click at [291, 250] on div "//testimonials var swiperTestimonials = new Swiper ( ".swiper.cc--testimonials"…" at bounding box center [426, 242] width 553 height 371
paste textarea "var(--_colors---brand)"
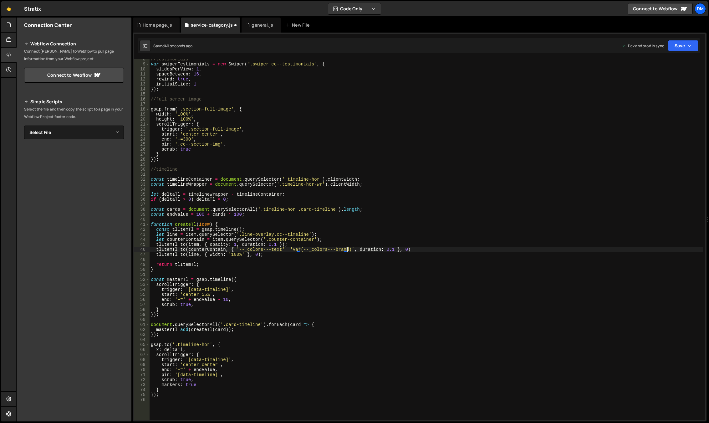
click at [303, 269] on div "//testimonials var swiperTestimonials = new Swiper ( ".swiper.cc--testimonials"…" at bounding box center [426, 242] width 553 height 371
type textarea "}"
click at [424, 272] on div "//testimonials var swiperTestimonials = new Swiper ( ".swiper.cc--testimonials"…" at bounding box center [426, 242] width 553 height 371
click at [681, 45] on button "Save" at bounding box center [683, 45] width 30 height 11
click at [661, 75] on button "Save to Production S Saved 1 minute ago" at bounding box center [661, 85] width 75 height 20
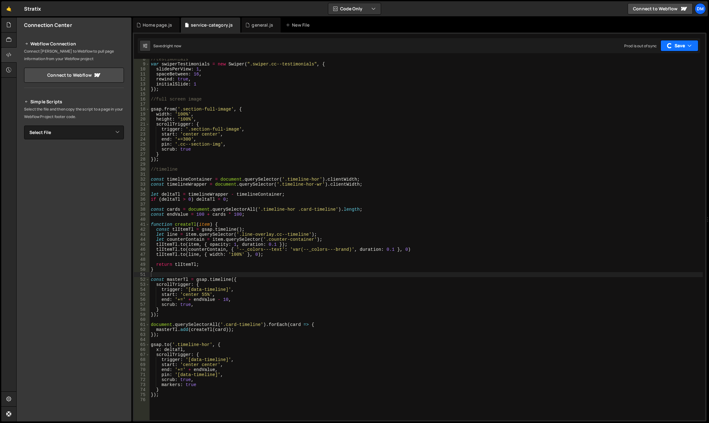
click at [675, 44] on button "Save" at bounding box center [679, 45] width 38 height 11
click at [665, 61] on div "Save to Staging S" at bounding box center [661, 61] width 65 height 6
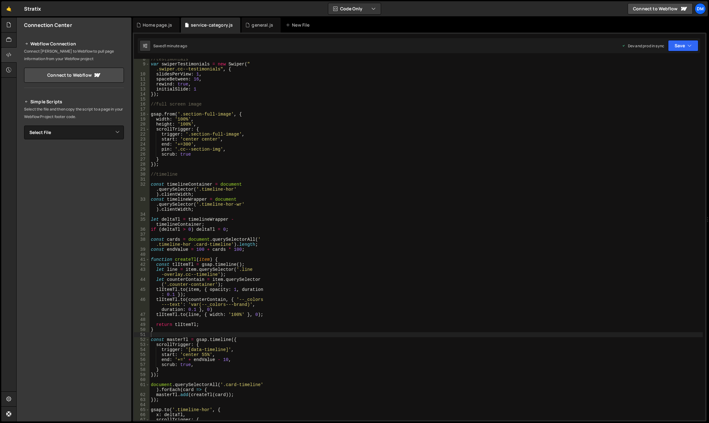
scroll to position [37, 0]
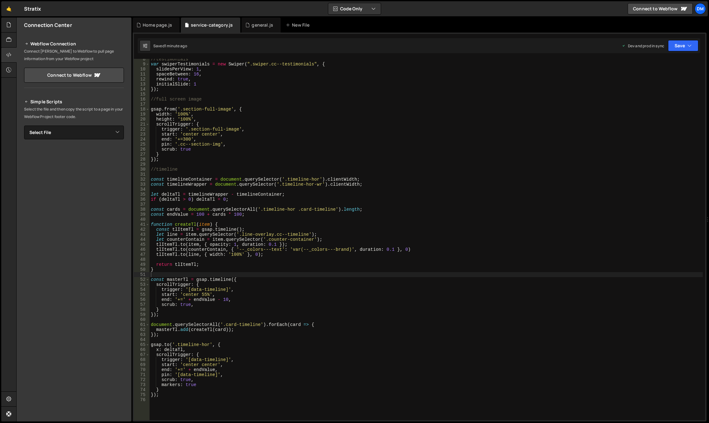
click at [299, 248] on div "//testimonials var swiperTestimonials = new Swiper ( ".swiper.cc--testimonials"…" at bounding box center [426, 242] width 553 height 371
drag, startPoint x: 221, startPoint y: 300, endPoint x: 226, endPoint y: 300, distance: 4.1
click at [226, 300] on div "//testimonials var swiperTestimonials = new Swiper ( ".swiper.cc--testimonials"…" at bounding box center [426, 242] width 553 height 371
click at [379, 240] on div "//testimonials var swiperTestimonials = new Swiper ( ".swiper.cc--testimonials"…" at bounding box center [426, 242] width 553 height 371
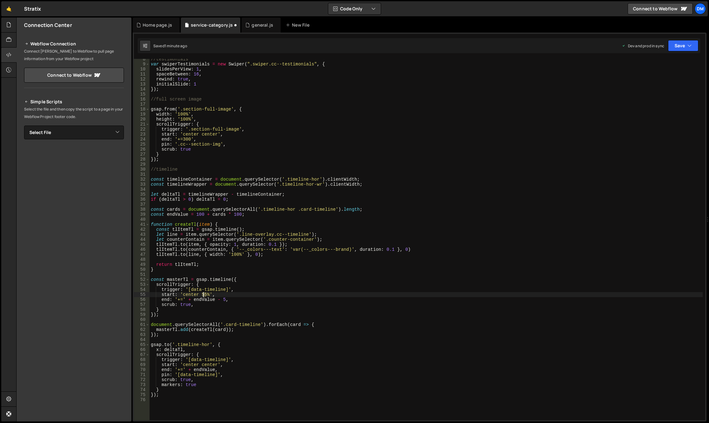
click at [203, 294] on div "//testimonials var swiperTestimonials = new Swiper ( ".swiper.cc--testimonials"…" at bounding box center [426, 242] width 553 height 371
type textarea "start: 'center 53%',"
click at [437, 202] on div "//testimonials var swiperTestimonials = new Swiper ( ".swiper.cc--testimonials"…" at bounding box center [426, 242] width 553 height 371
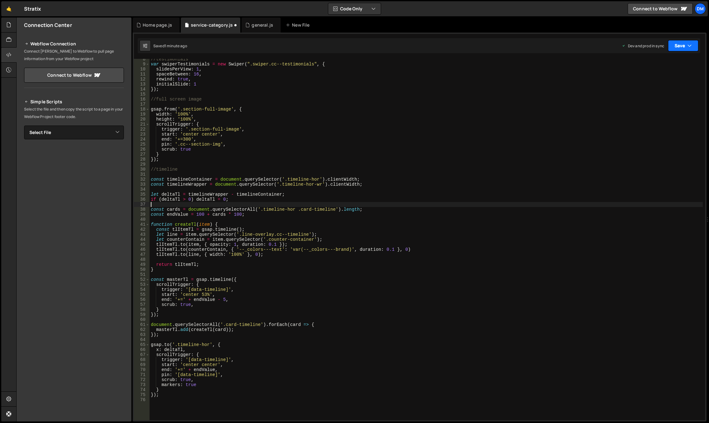
click at [675, 47] on button "Save" at bounding box center [683, 45] width 30 height 11
click at [663, 61] on div "Save to Staging S" at bounding box center [661, 61] width 65 height 6
click at [687, 45] on button "Save" at bounding box center [683, 45] width 30 height 11
click at [650, 80] on div "Save to Production S" at bounding box center [661, 81] width 65 height 6
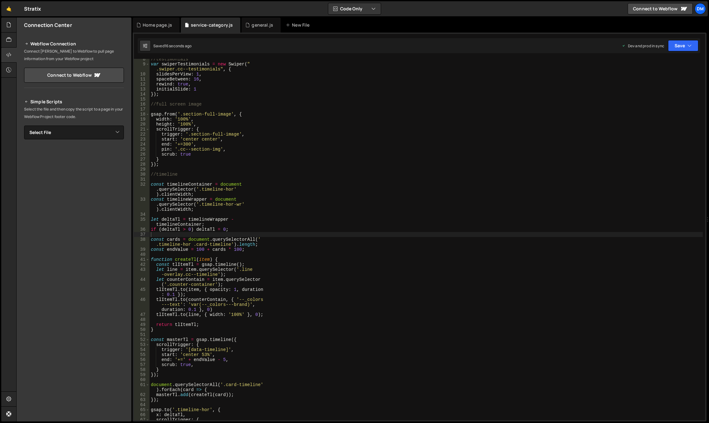
scroll to position [37, 0]
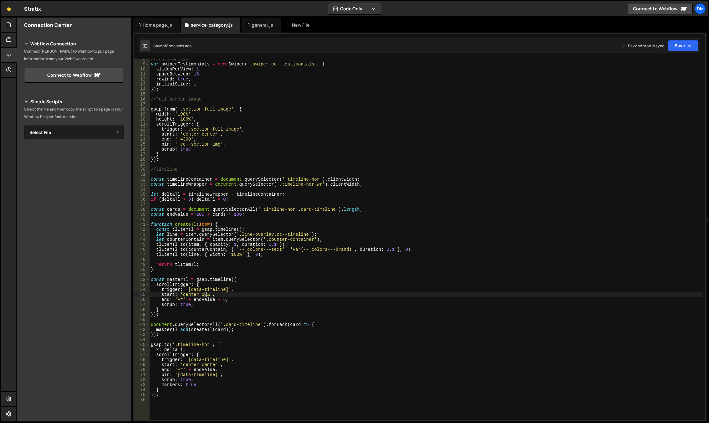
click at [205, 294] on div "//testimonials var swiperTestimonials = new Swiper ( ".swiper.cc--testimonials"…" at bounding box center [426, 242] width 553 height 371
type textarea "start: 'center 54%',"
drag, startPoint x: 292, startPoint y: 275, endPoint x: 267, endPoint y: 280, distance: 25.2
click at [292, 275] on div "//testimonials var swiperTestimonials = new Swiper ( ".swiper.cc--testimonials"…" at bounding box center [426, 242] width 553 height 371
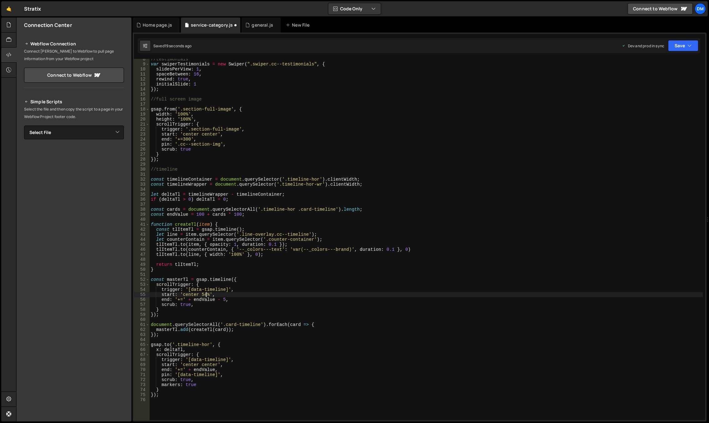
scroll to position [0, 0]
drag, startPoint x: 221, startPoint y: 298, endPoint x: 233, endPoint y: 294, distance: 12.8
click at [221, 298] on div "//testimonials var swiperTestimonials = new Swiper ( ".swiper.cc--testimonials"…" at bounding box center [426, 242] width 553 height 371
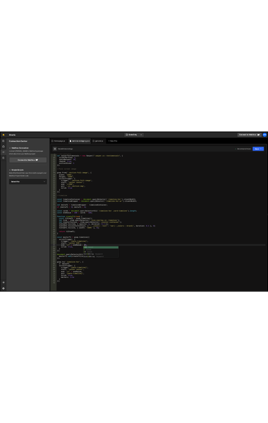
scroll to position [0, 5]
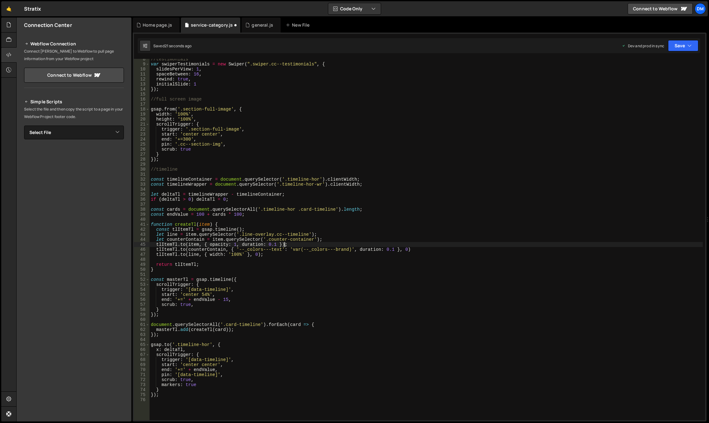
click at [370, 243] on div "//testimonials var swiperTestimonials = new Swiper ( ".swiper.cc--testimonials"…" at bounding box center [426, 242] width 553 height 371
type textarea "tlItemTl.to(item, { opacity: 1, duration: 0.1 });"
drag, startPoint x: 673, startPoint y: 43, endPoint x: 658, endPoint y: 62, distance: 24.1
click at [673, 43] on button "Save" at bounding box center [683, 45] width 30 height 11
click at [654, 65] on div "22 seconds ago" at bounding box center [654, 67] width 28 height 5
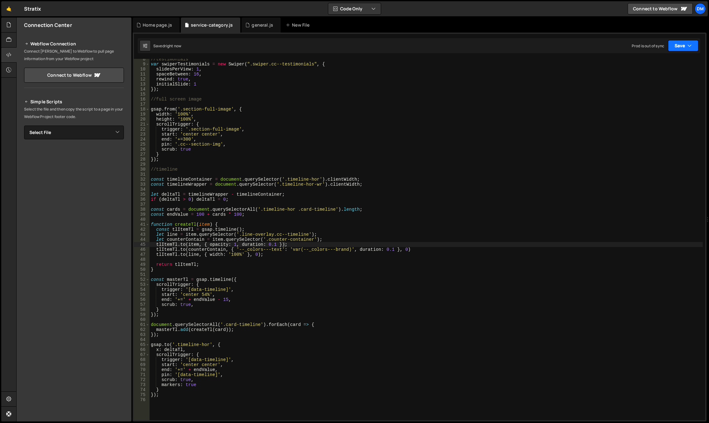
click at [680, 45] on button "Save" at bounding box center [683, 45] width 30 height 11
click at [647, 84] on div "Save to Production S" at bounding box center [661, 81] width 65 height 6
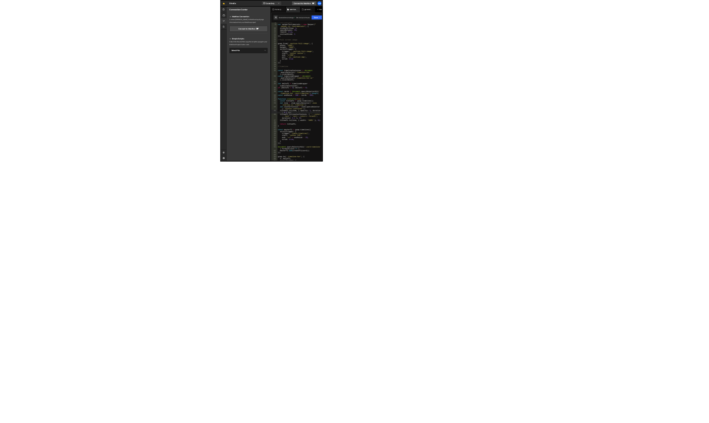
scroll to position [37, 0]
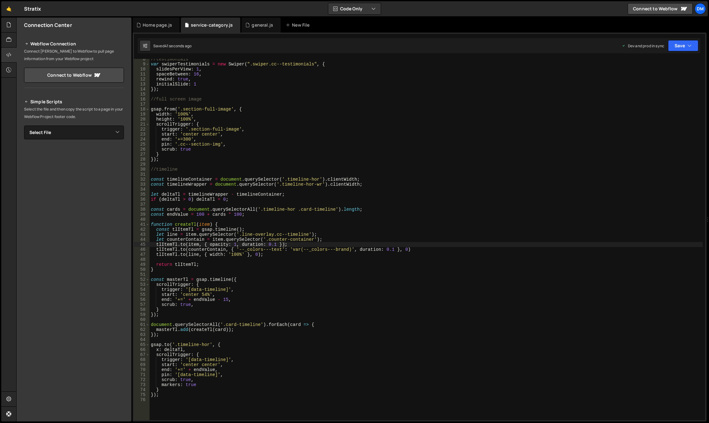
click at [246, 245] on div "//testimonials var swiperTestimonials = new Swiper ( ".swiper.cc--testimonials"…" at bounding box center [426, 242] width 553 height 371
click at [256, 276] on div "//testimonials var swiperTestimonials = new Swiper ( ".swiper.cc--testimonials"…" at bounding box center [426, 242] width 553 height 371
click at [222, 300] on div "//testimonials var swiperTestimonials = new Swiper ( ".swiper.cc--testimonials"…" at bounding box center [426, 242] width 553 height 371
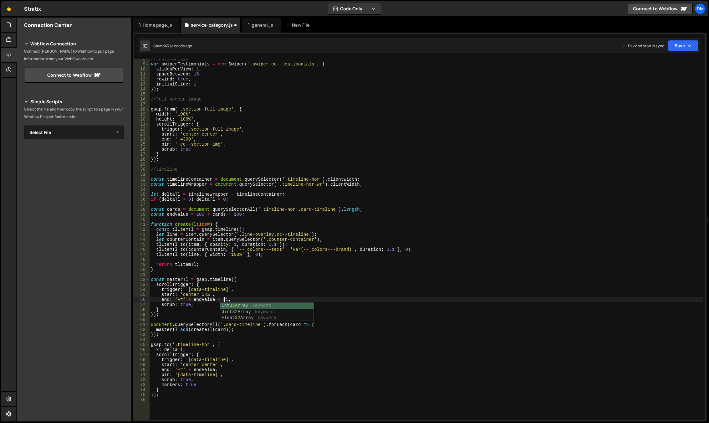
click at [399, 233] on div "//testimonials var swiperTestimonials = new Swiper ( ".swiper.cc--testimonials"…" at bounding box center [426, 242] width 553 height 371
click at [682, 45] on button "Save" at bounding box center [683, 45] width 30 height 11
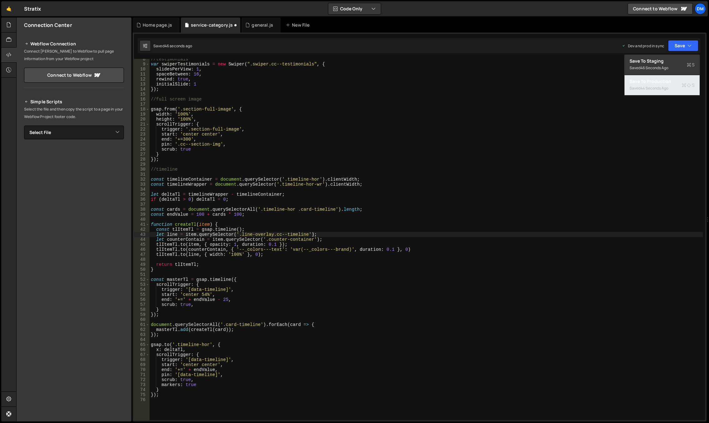
click at [648, 83] on div "Save to Production S" at bounding box center [661, 81] width 65 height 6
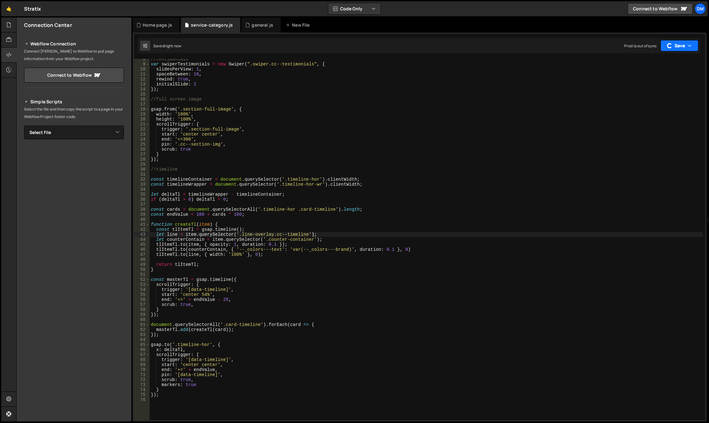
click at [668, 42] on button "Save" at bounding box center [679, 45] width 38 height 11
click at [655, 64] on div "Saved right now" at bounding box center [661, 68] width 65 height 8
click at [281, 253] on div "//testimonials var swiperTestimonials = new Swiper ( ".swiper.cc--testimonials"…" at bounding box center [426, 242] width 553 height 371
click at [222, 300] on div "//testimonials var swiperTestimonials = new Swiper ( ".swiper.cc--testimonials"…" at bounding box center [426, 242] width 553 height 371
click at [405, 225] on div "//testimonials var swiperTestimonials = new Swiper ( ".swiper.cc--testimonials"…" at bounding box center [426, 242] width 553 height 371
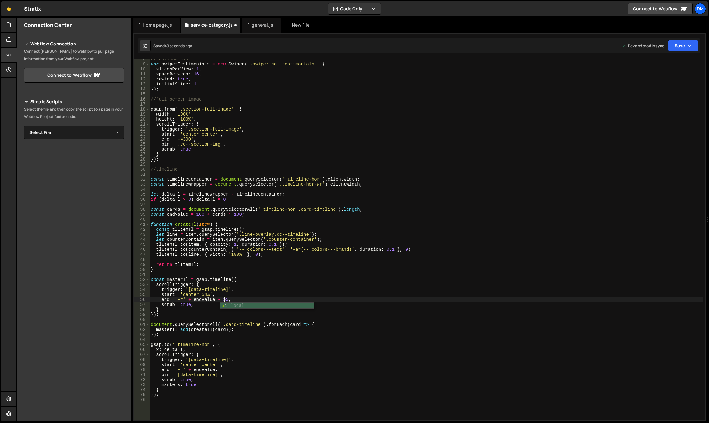
scroll to position [0, 4]
click at [673, 45] on button "Save" at bounding box center [683, 45] width 30 height 11
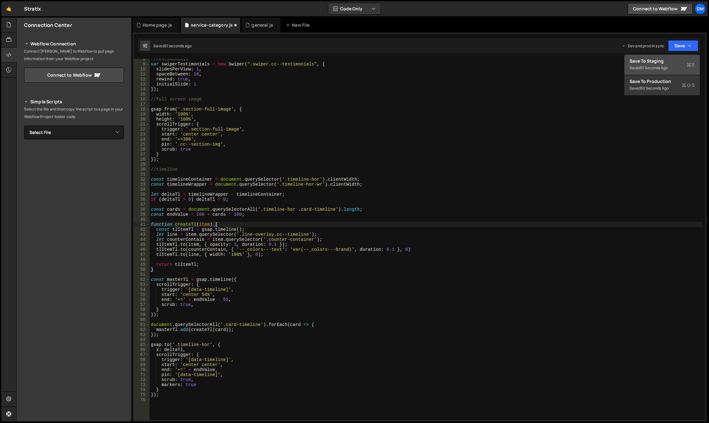
click at [670, 67] on div "Saved 51 seconds ago" at bounding box center [661, 68] width 65 height 8
click at [685, 44] on button "Save" at bounding box center [683, 45] width 30 height 11
click at [656, 82] on div "Save to Production S" at bounding box center [661, 81] width 65 height 6
click at [327, 281] on div "//testimonials var swiperTestimonials = new Swiper ( ".swiper.cc--testimonials"…" at bounding box center [426, 242] width 553 height 371
click at [223, 301] on div "//testimonials var swiperTestimonials = new Swiper ( ".swiper.cc--testimonials"…" at bounding box center [426, 242] width 553 height 371
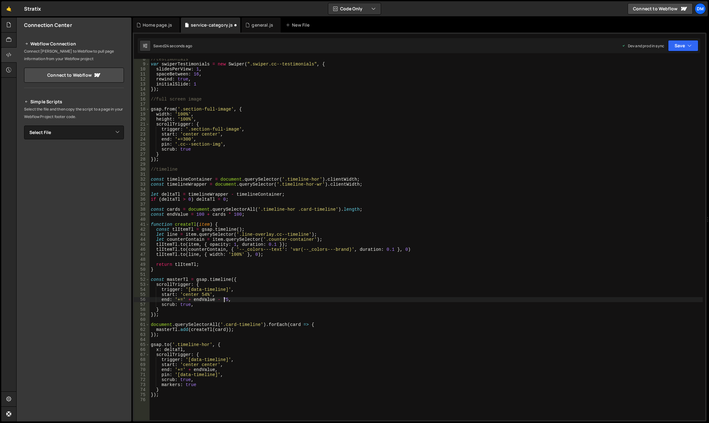
click at [438, 266] on div "//testimonials var swiperTestimonials = new Swiper ( ".swiper.cc--testimonials"…" at bounding box center [426, 242] width 553 height 371
click at [676, 44] on button "Save" at bounding box center [683, 45] width 30 height 11
click at [655, 61] on div "Save to Staging S" at bounding box center [661, 61] width 65 height 6
click at [685, 49] on button "Save" at bounding box center [683, 45] width 30 height 11
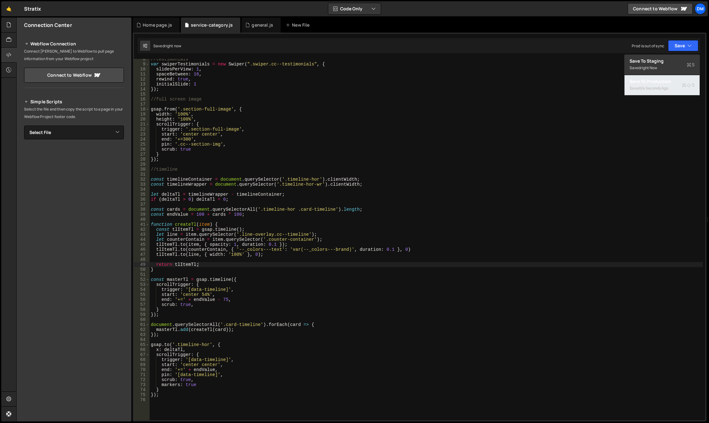
drag, startPoint x: 650, startPoint y: 81, endPoint x: 565, endPoint y: 110, distance: 90.0
click at [650, 81] on div "Save to Production S" at bounding box center [661, 81] width 65 height 6
drag, startPoint x: 224, startPoint y: 298, endPoint x: 227, endPoint y: 310, distance: 12.1
click at [224, 298] on div "//testimonials var swiperTestimonials = new Swiper ( ".swiper.cc--testimonials"…" at bounding box center [426, 242] width 553 height 371
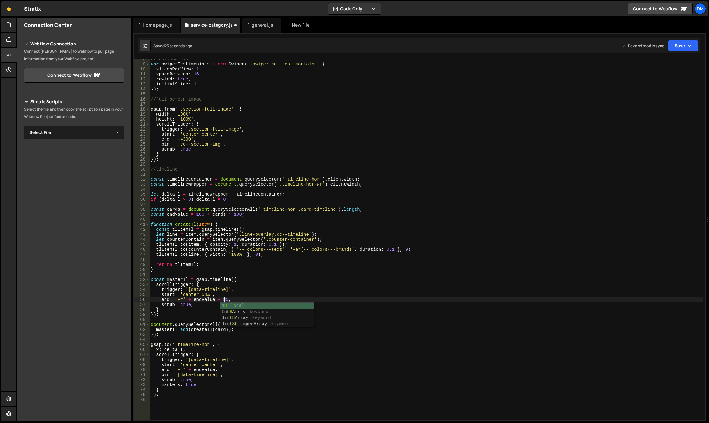
scroll to position [0, 5]
drag, startPoint x: 672, startPoint y: 49, endPoint x: 670, endPoint y: 53, distance: 4.7
click at [672, 49] on button "Save" at bounding box center [683, 45] width 30 height 11
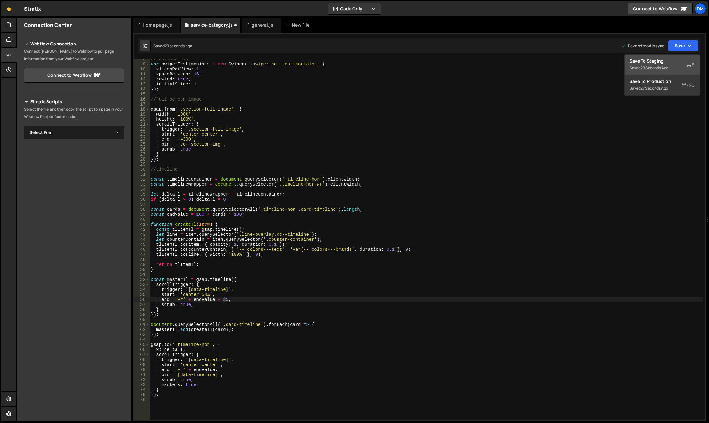
click at [653, 63] on div "Save to Staging S" at bounding box center [661, 61] width 65 height 6
click at [677, 44] on button "Save" at bounding box center [683, 45] width 30 height 11
click at [660, 77] on button "Save to Production S Saved 28 seconds ago" at bounding box center [661, 85] width 75 height 20
click at [224, 297] on div "//testimonials var swiperTestimonials = new Swiper ( ".swiper.cc--testimonials"…" at bounding box center [426, 242] width 553 height 371
click at [421, 216] on div "//testimonials var swiperTestimonials = new Swiper ( ".swiper.cc--testimonials"…" at bounding box center [426, 242] width 553 height 371
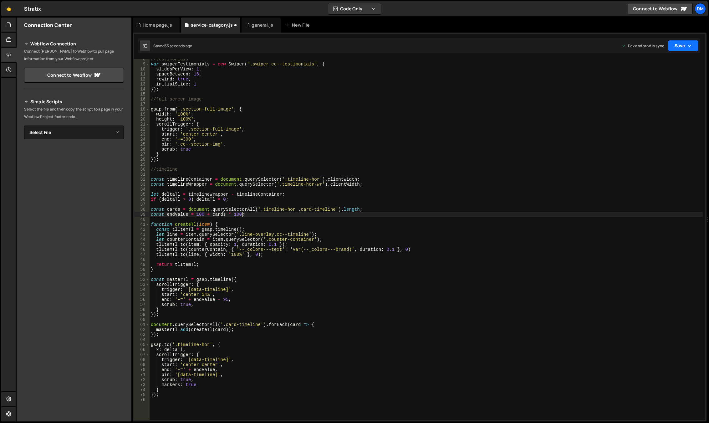
type textarea "const endValue = 100 + cards * 100;"
drag, startPoint x: 682, startPoint y: 43, endPoint x: 677, endPoint y: 56, distance: 13.5
click at [682, 43] on button "Save" at bounding box center [683, 45] width 30 height 11
click at [671, 61] on div "Save to Staging S" at bounding box center [661, 61] width 65 height 6
click at [680, 43] on button "Save" at bounding box center [683, 45] width 30 height 11
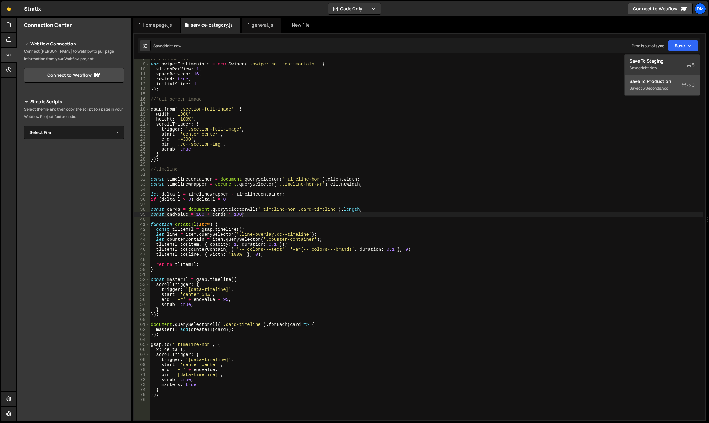
click at [655, 86] on div "33 seconds ago" at bounding box center [654, 87] width 28 height 5
